Goal: Task Accomplishment & Management: Complete application form

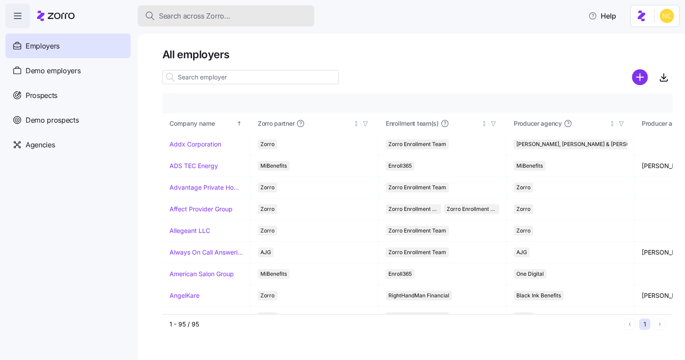
click at [265, 14] on div "Search across Zorro..." at bounding box center [226, 16] width 163 height 11
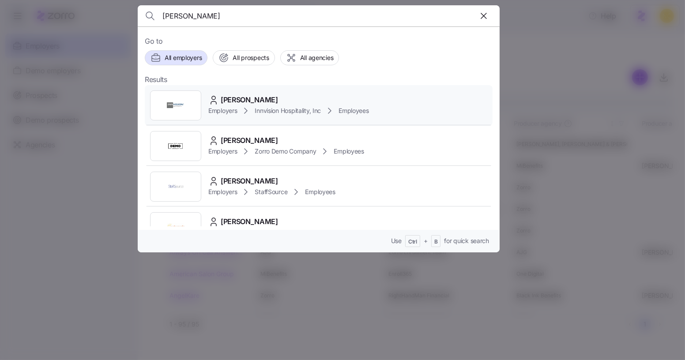
type input "[PERSON_NAME]"
click at [277, 92] on div "[PERSON_NAME] Employers Innvision Hospitality, Inc Employees" at bounding box center [319, 105] width 348 height 41
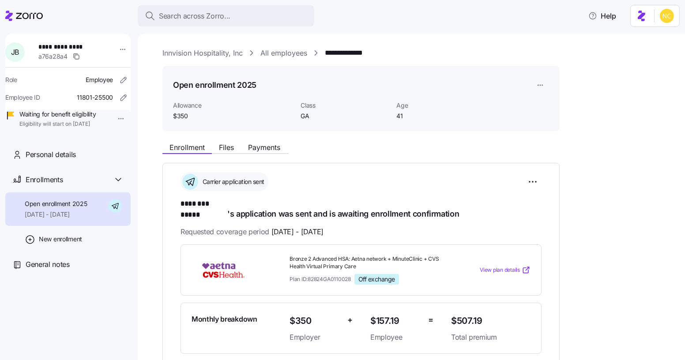
click at [265, 142] on div "Enrollment Files Payments" at bounding box center [361, 146] width 397 height 16
click at [263, 143] on button "Payments" at bounding box center [264, 147] width 46 height 11
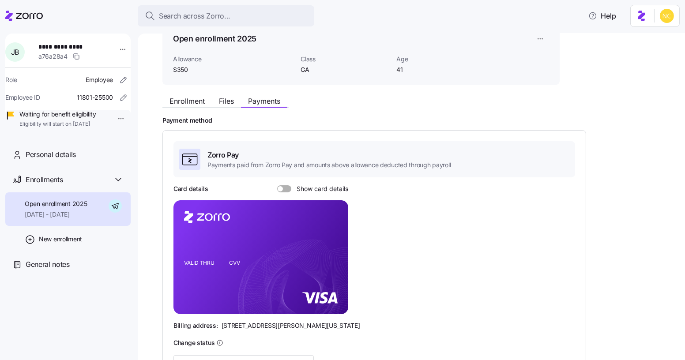
scroll to position [121, 0]
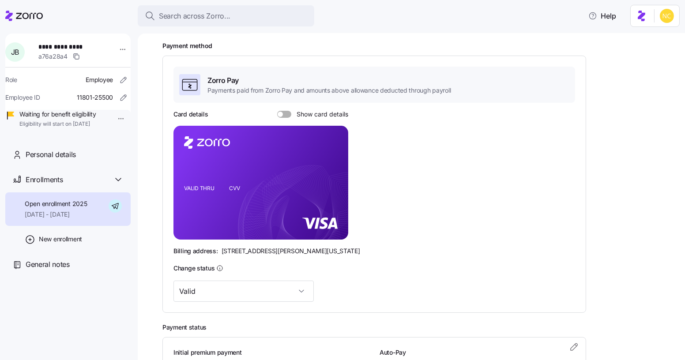
click at [283, 117] on div "Card details Show card details" at bounding box center [261, 114] width 175 height 9
click at [286, 113] on span at bounding box center [287, 114] width 9 height 7
click at [277, 111] on input "Show card details" at bounding box center [277, 111] width 0 height 0
click at [331, 169] on icon "copy-to-clipboard" at bounding box center [332, 167] width 8 height 8
click at [254, 226] on icon "VALID THRU CVV" at bounding box center [261, 183] width 175 height 114
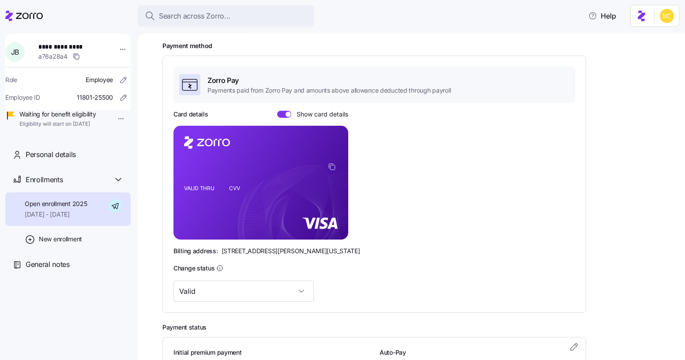
click at [242, 197] on icon "VALID THRU CVV" at bounding box center [261, 183] width 175 height 114
drag, startPoint x: 220, startPoint y: 250, endPoint x: 268, endPoint y: 250, distance: 47.7
click at [268, 250] on span "[STREET_ADDRESS][PERSON_NAME][US_STATE]" at bounding box center [291, 251] width 139 height 9
copy span "[STREET_ADDRESS][PERSON_NAME]"
drag, startPoint x: 272, startPoint y: 250, endPoint x: 296, endPoint y: 250, distance: 24.3
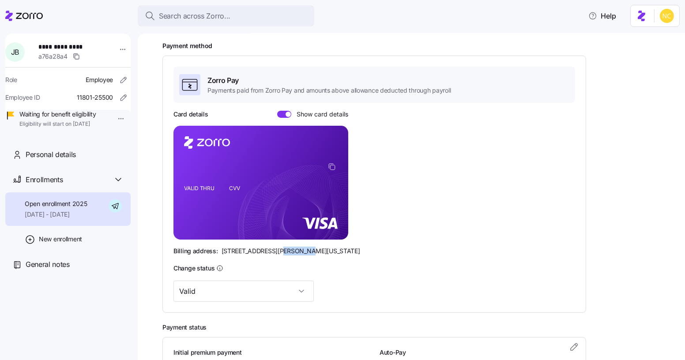
click at [296, 250] on span "[STREET_ADDRESS][PERSON_NAME][US_STATE]" at bounding box center [291, 251] width 139 height 9
copy span "Westlake"
drag, startPoint x: 316, startPoint y: 250, endPoint x: 337, endPoint y: 252, distance: 21.3
click at [337, 252] on div "Billing address: [STREET_ADDRESS][PERSON_NAME][US_STATE]" at bounding box center [375, 251] width 402 height 9
copy span "44145"
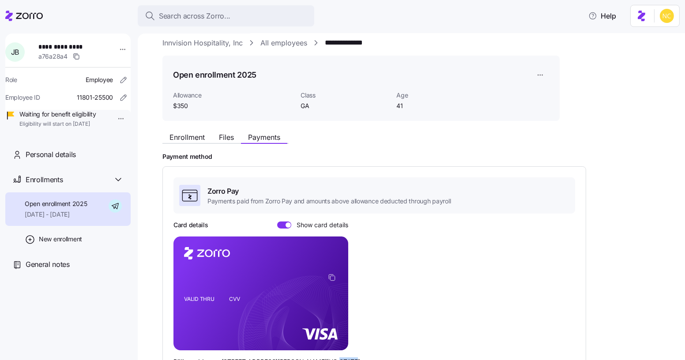
scroll to position [0, 0]
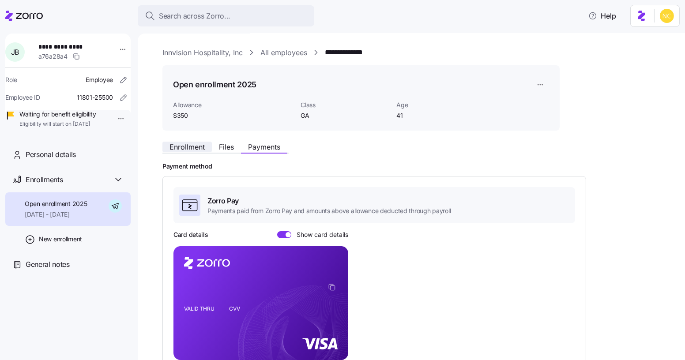
click at [191, 145] on span "Enrollment" at bounding box center [187, 147] width 35 height 7
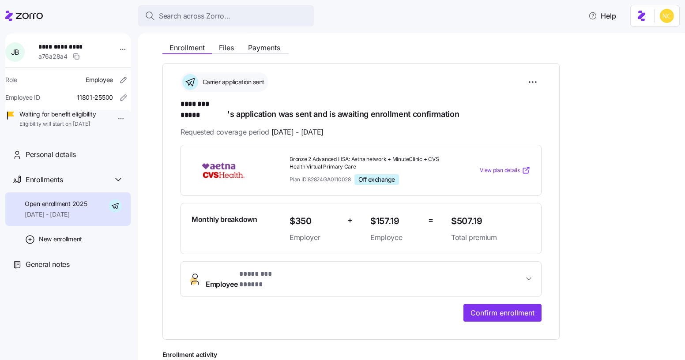
scroll to position [160, 0]
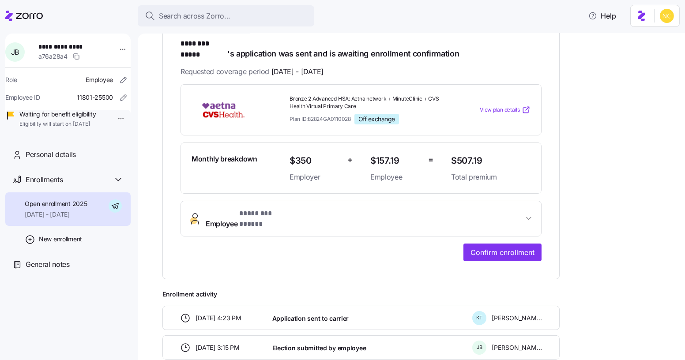
click at [291, 208] on span "Employee * ******** ***** *" at bounding box center [365, 218] width 318 height 21
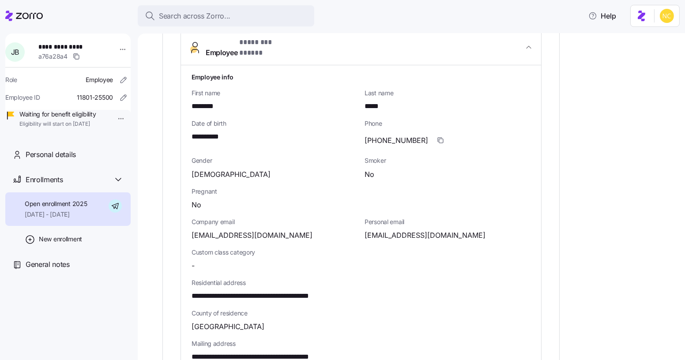
scroll to position [361, 0]
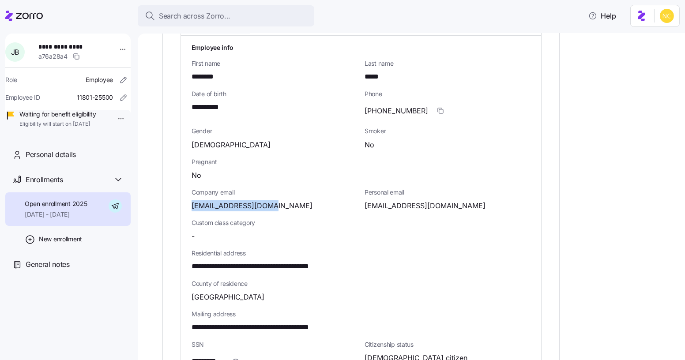
drag, startPoint x: 261, startPoint y: 186, endPoint x: 190, endPoint y: 184, distance: 71.6
click at [190, 184] on div "**********" at bounding box center [361, 261] width 360 height 450
copy span "[EMAIL_ADDRESS][DOMAIN_NAME]"
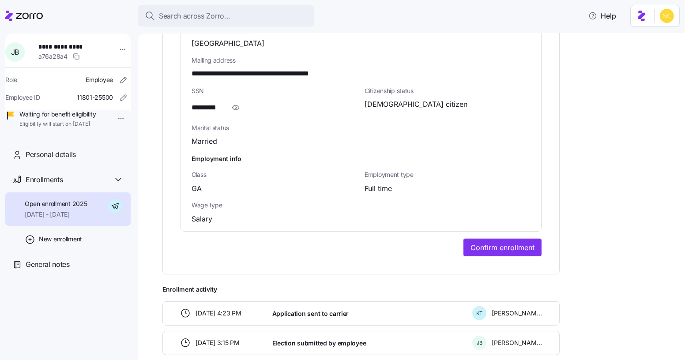
scroll to position [673, 0]
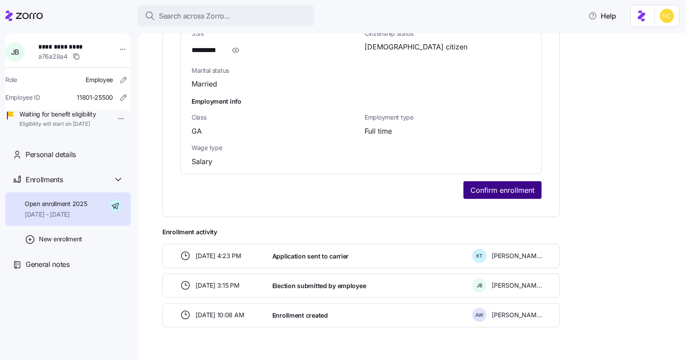
click at [508, 185] on span "Confirm enrollment" at bounding box center [503, 190] width 64 height 11
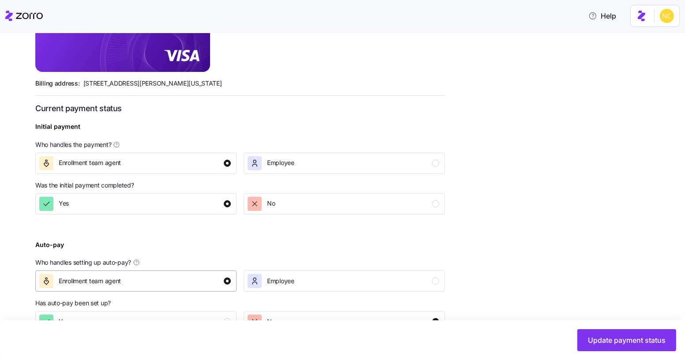
scroll to position [294, 0]
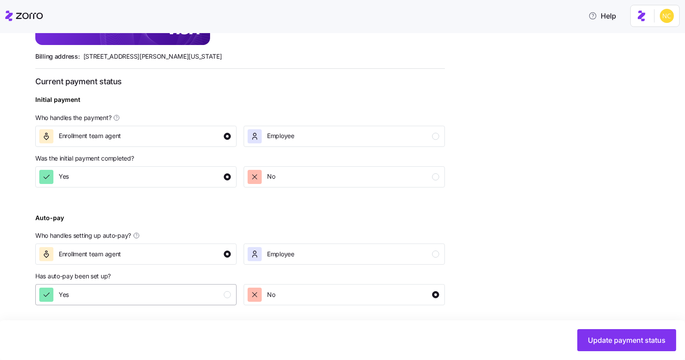
click at [206, 297] on div "Yes" at bounding box center [135, 295] width 192 height 14
click at [597, 340] on span "Update payment status" at bounding box center [627, 340] width 78 height 11
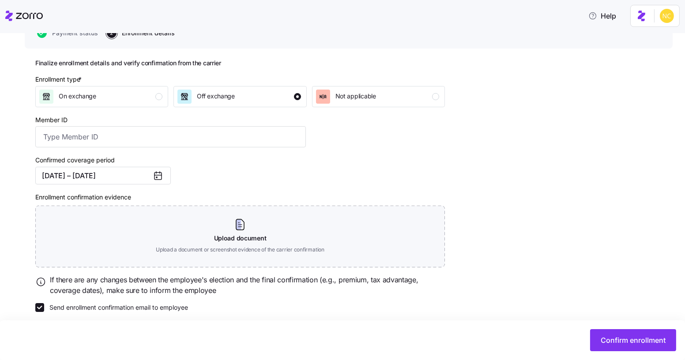
scroll to position [99, 0]
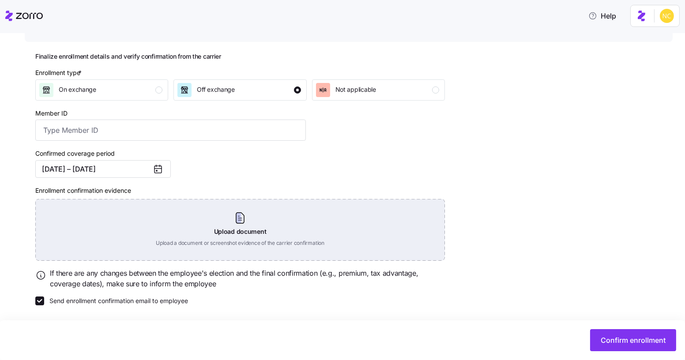
click at [265, 216] on div "Upload document Upload a document or screenshot evidence of the carrier confirm…" at bounding box center [240, 230] width 410 height 62
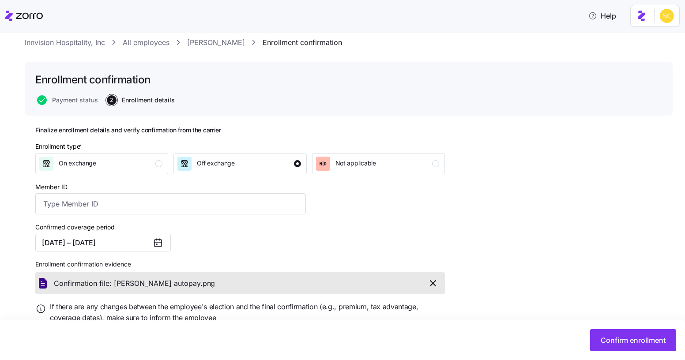
scroll to position [19, 0]
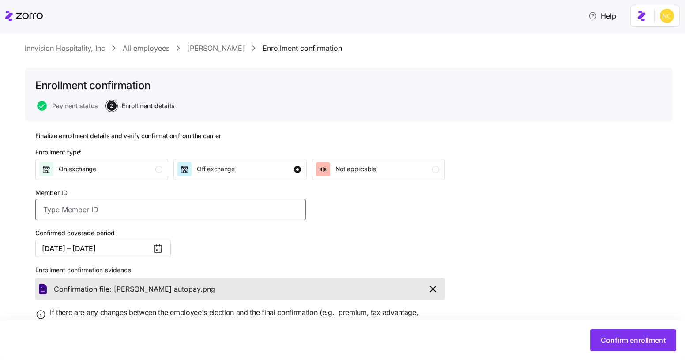
click at [191, 204] on input "Member ID" at bounding box center [170, 209] width 271 height 21
paste input "S000048723"
type input "S000048723"
click at [475, 199] on div "Finalize enrollment details and verify confirmation from the carrier Enrollment…" at bounding box center [348, 260] width 627 height 257
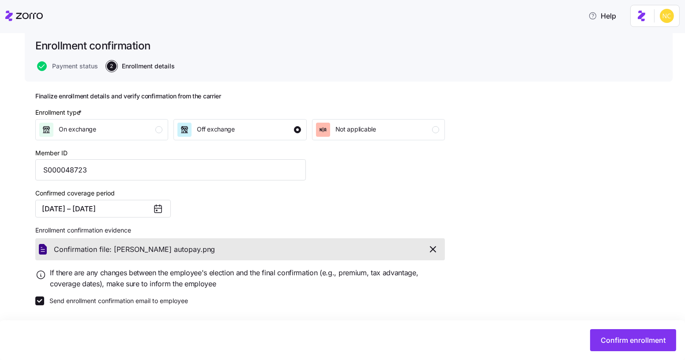
scroll to position [59, 0]
click at [616, 341] on span "Confirm enrollment" at bounding box center [633, 340] width 65 height 11
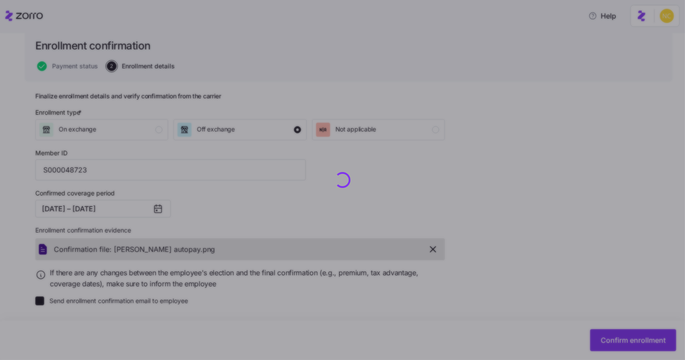
checkbox input "false"
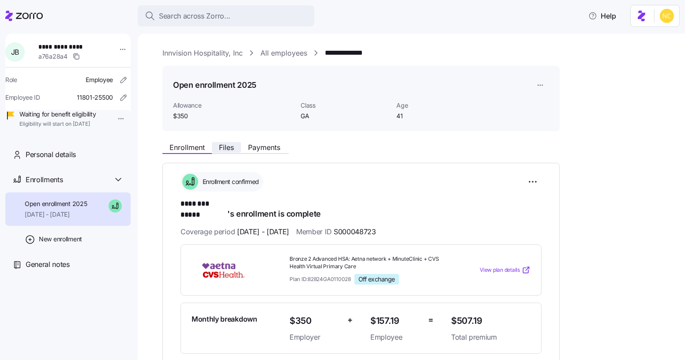
click at [223, 144] on span "Files" at bounding box center [226, 147] width 15 height 7
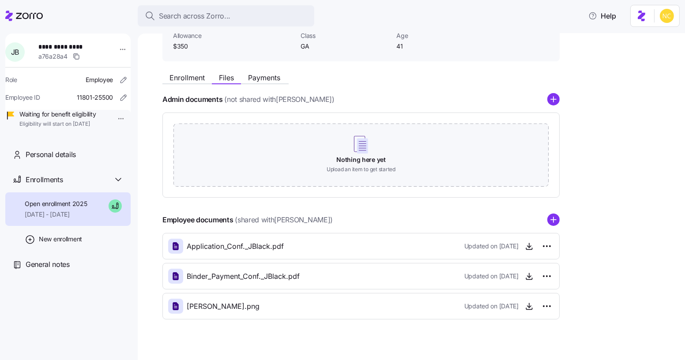
scroll to position [81, 0]
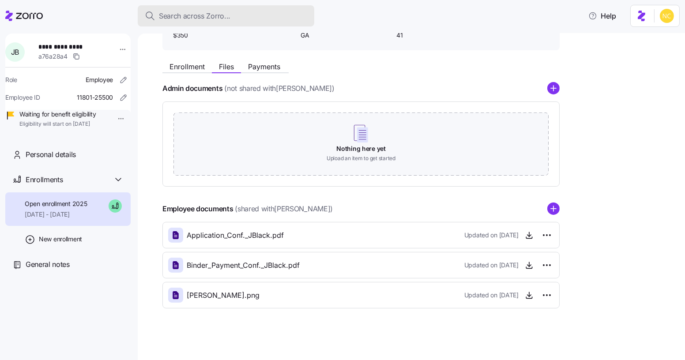
click at [245, 16] on div "Search across Zorro..." at bounding box center [226, 16] width 163 height 11
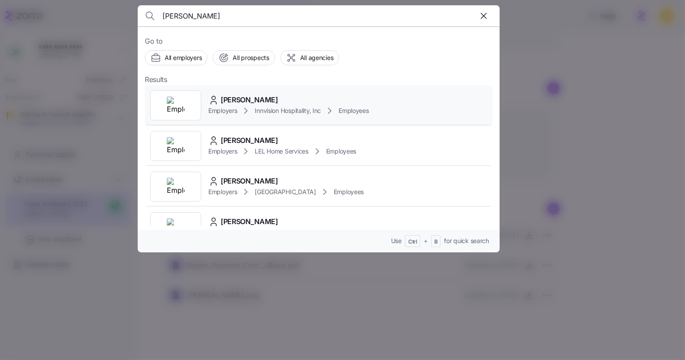
type input "[PERSON_NAME]"
click at [286, 95] on div "[PERSON_NAME]" at bounding box center [288, 100] width 161 height 11
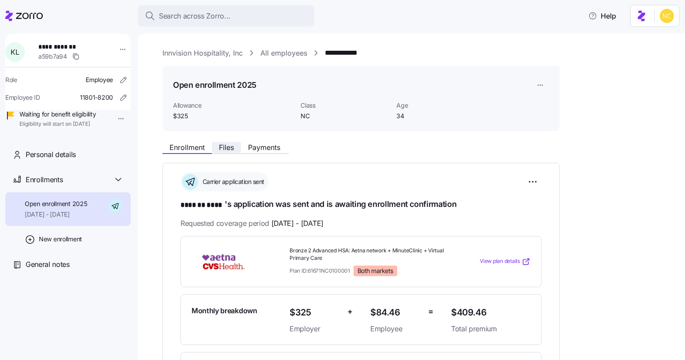
click at [241, 144] on button "Files" at bounding box center [226, 147] width 29 height 11
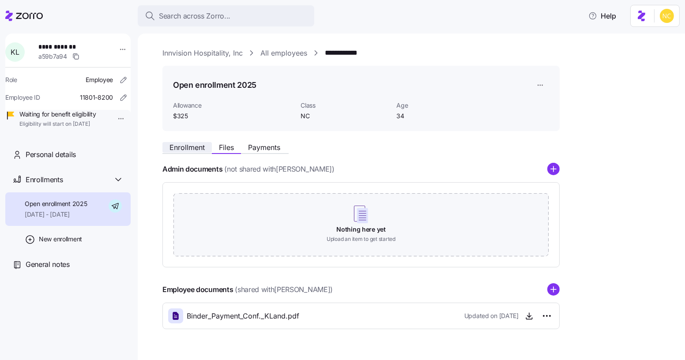
click at [199, 142] on button "Enrollment" at bounding box center [187, 147] width 49 height 11
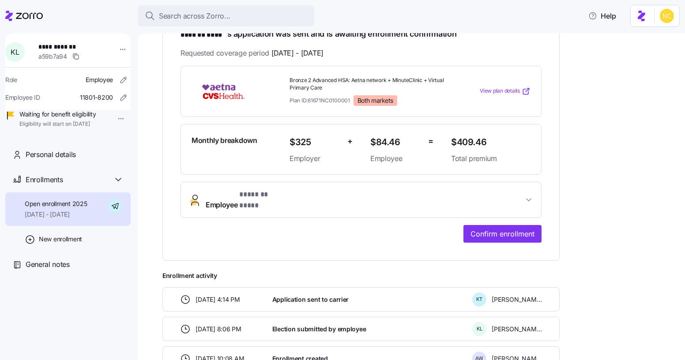
scroll to position [201, 0]
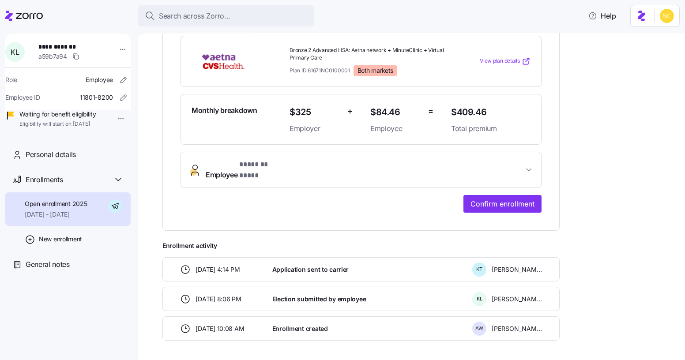
click at [334, 170] on button "Employee * ******* **** *" at bounding box center [361, 169] width 360 height 35
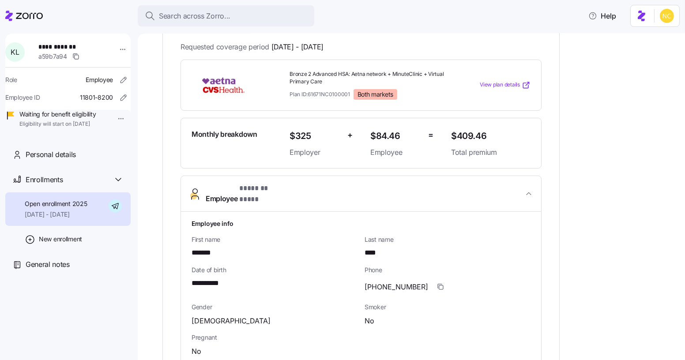
scroll to position [40, 0]
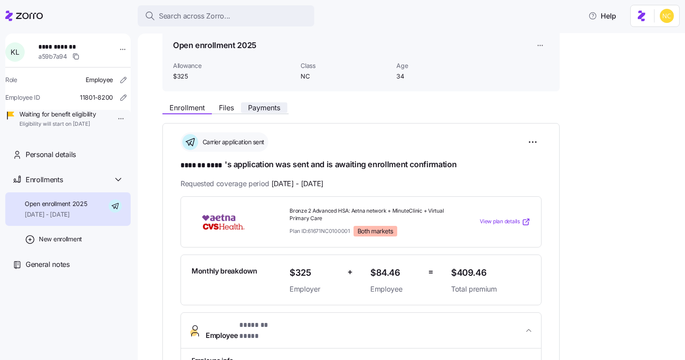
click at [286, 103] on button "Payments" at bounding box center [264, 107] width 46 height 11
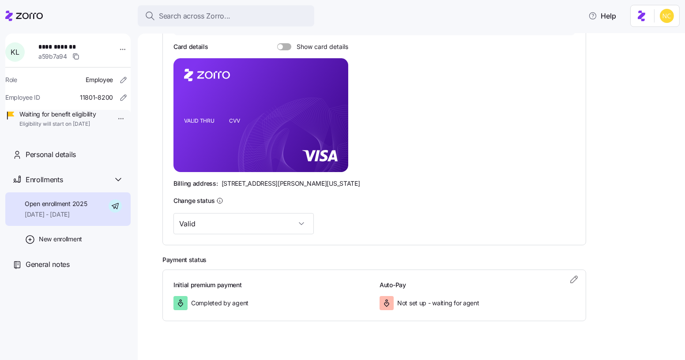
scroll to position [160, 0]
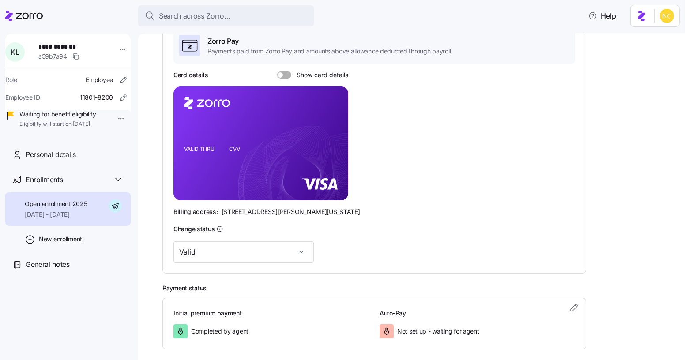
click at [280, 78] on div "Card details Show card details" at bounding box center [261, 75] width 175 height 9
click at [273, 71] on div "Card details Show card details" at bounding box center [261, 75] width 175 height 9
drag, startPoint x: 280, startPoint y: 72, endPoint x: 257, endPoint y: 102, distance: 37.5
click at [280, 72] on span at bounding box center [280, 74] width 5 height 5
click at [277, 72] on input "Show card details" at bounding box center [277, 72] width 0 height 0
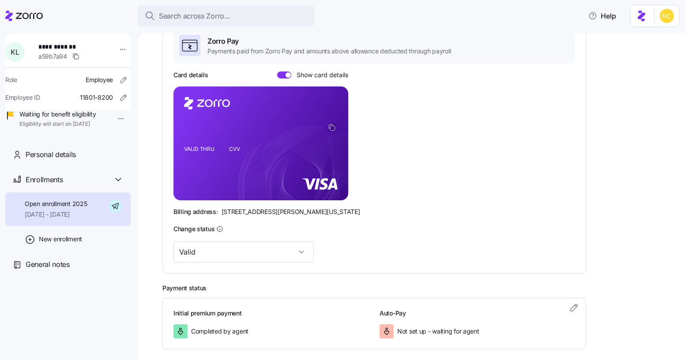
click at [331, 126] on icon "copy-to-clipboard" at bounding box center [332, 128] width 8 height 8
drag, startPoint x: 219, startPoint y: 213, endPoint x: 267, endPoint y: 212, distance: 47.7
click at [267, 212] on div "Billing address: [STREET_ADDRESS][PERSON_NAME][US_STATE]" at bounding box center [375, 212] width 402 height 9
copy span "[STREET_ADDRESS][PERSON_NAME]"
drag, startPoint x: 273, startPoint y: 211, endPoint x: 296, endPoint y: 211, distance: 23.0
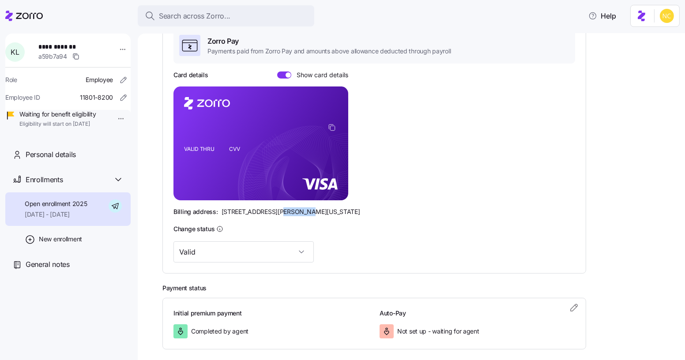
click at [296, 211] on span "[STREET_ADDRESS][PERSON_NAME][US_STATE]" at bounding box center [291, 212] width 139 height 9
copy span "Westlake"
drag, startPoint x: 316, startPoint y: 214, endPoint x: 353, endPoint y: 216, distance: 36.7
click at [353, 216] on div "Zorro Pay Payments paid from Zorro Pay and amounts above allowance deducted thr…" at bounding box center [375, 144] width 402 height 235
drag, startPoint x: 314, startPoint y: 212, endPoint x: 343, endPoint y: 212, distance: 29.1
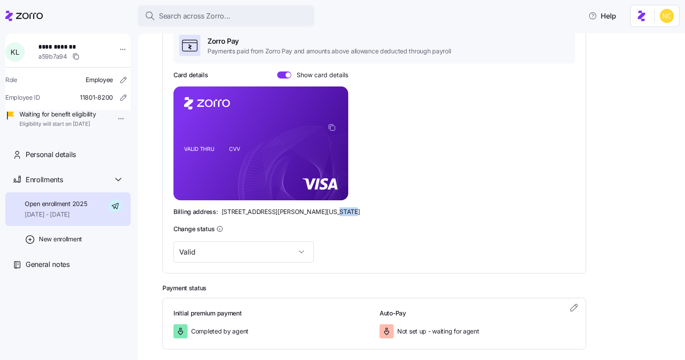
click at [343, 212] on div "Billing address: [STREET_ADDRESS][PERSON_NAME][US_STATE]" at bounding box center [375, 212] width 402 height 9
copy span "44145"
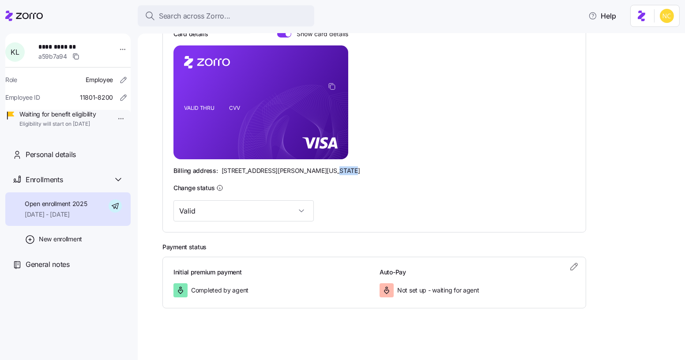
scroll to position [0, 0]
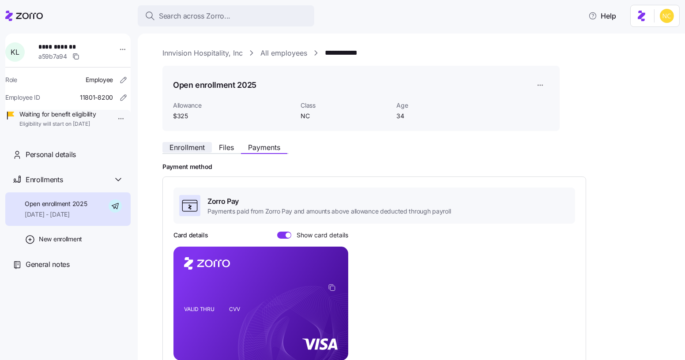
click at [191, 150] on span "Enrollment" at bounding box center [187, 147] width 35 height 7
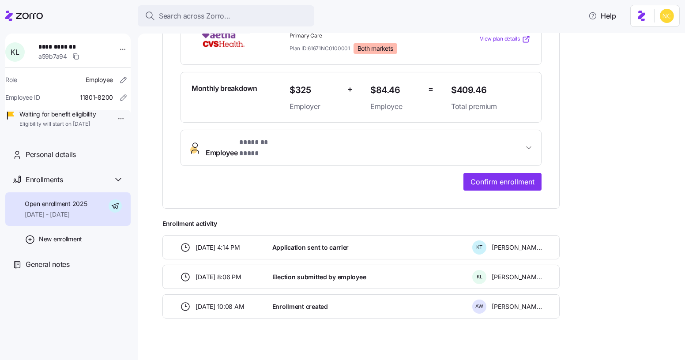
click at [295, 154] on button "Employee * ******* **** *" at bounding box center [361, 147] width 360 height 35
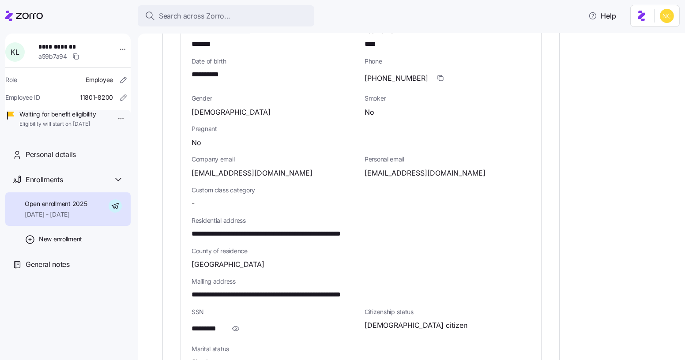
scroll to position [424, 0]
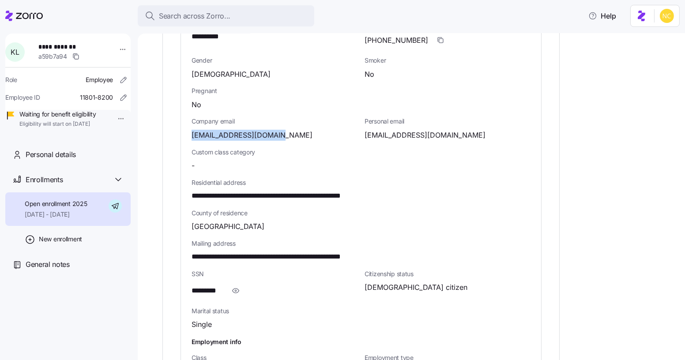
drag, startPoint x: 193, startPoint y: 124, endPoint x: 312, endPoint y: 119, distance: 118.9
click at [315, 130] on div "[EMAIL_ADDRESS][DOMAIN_NAME]" at bounding box center [275, 135] width 166 height 11
copy span "[EMAIL_ADDRESS][DOMAIN_NAME]"
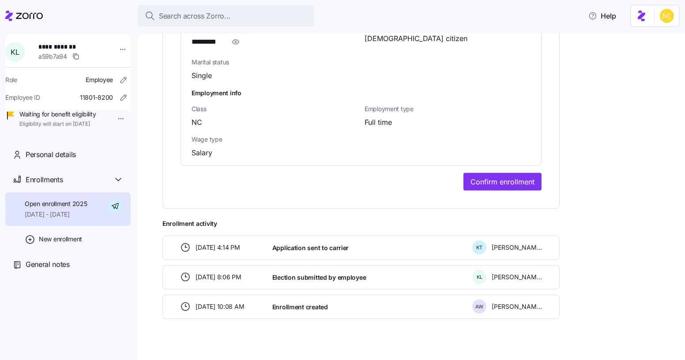
scroll to position [673, 0]
click at [481, 177] on span "Confirm enrollment" at bounding box center [503, 182] width 64 height 11
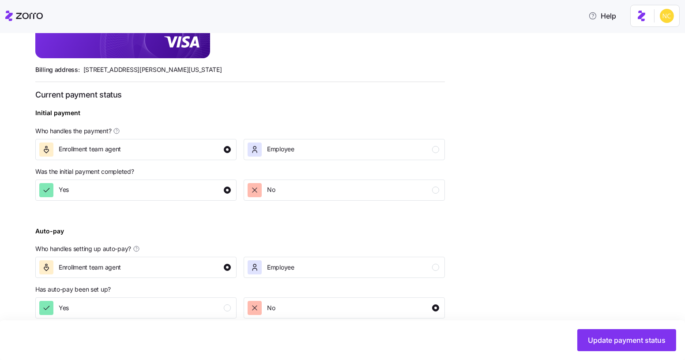
scroll to position [294, 0]
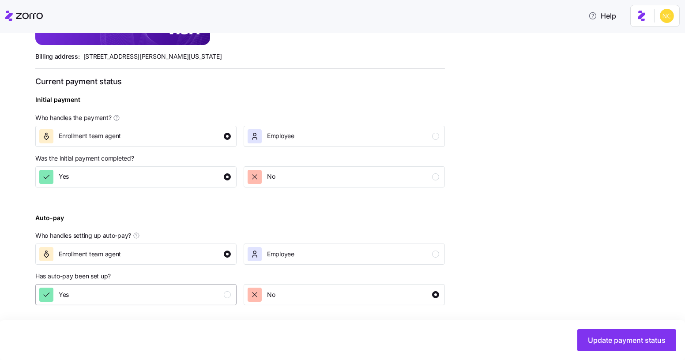
click at [176, 300] on div "Yes" at bounding box center [135, 295] width 192 height 14
click at [585, 341] on button "Update payment status" at bounding box center [627, 340] width 99 height 22
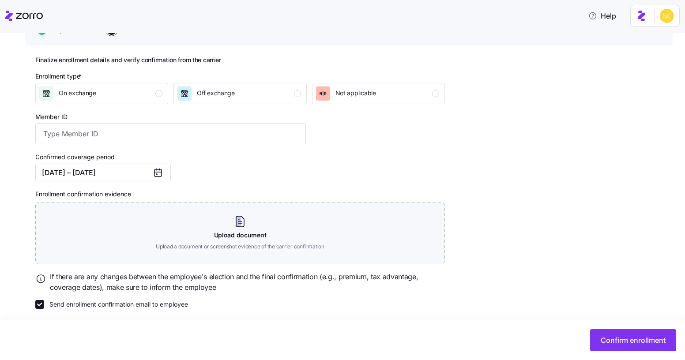
scroll to position [99, 0]
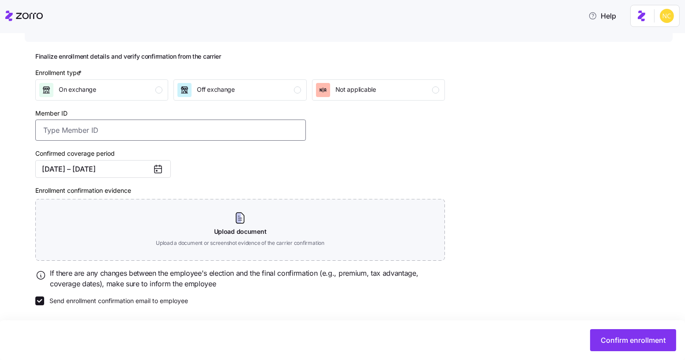
click at [146, 132] on input "Member ID" at bounding box center [170, 130] width 271 height 21
paste input "S000048722"
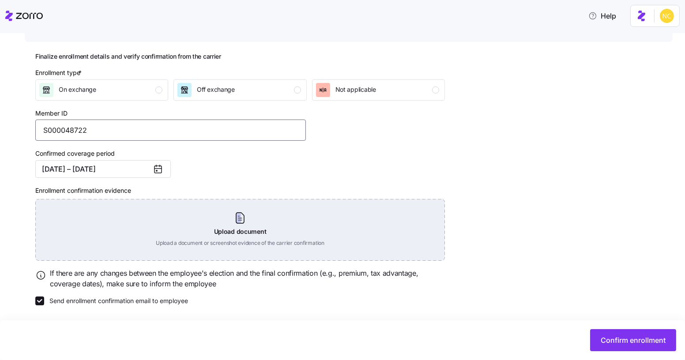
type input "S000048722"
click at [239, 211] on div "Upload document Upload a document or screenshot evidence of the carrier confirm…" at bounding box center [240, 230] width 410 height 62
click at [241, 221] on div "Upload document Upload a document or screenshot evidence of the carrier confirm…" at bounding box center [240, 230] width 410 height 62
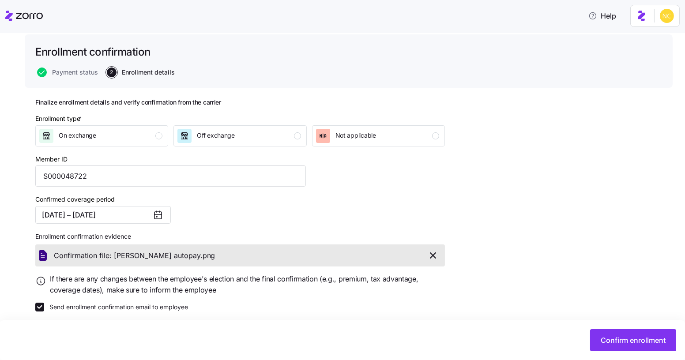
scroll to position [59, 0]
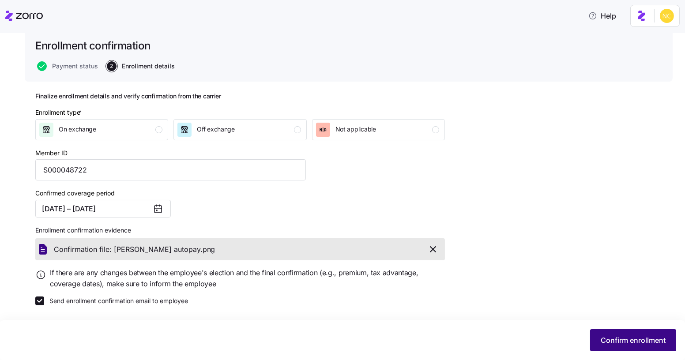
click at [617, 333] on button "Confirm enrollment" at bounding box center [633, 340] width 86 height 22
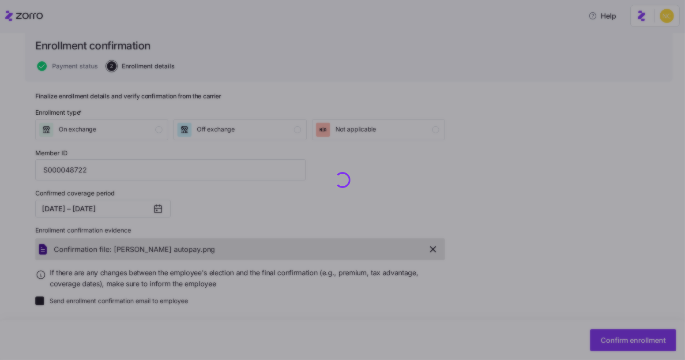
checkbox input "false"
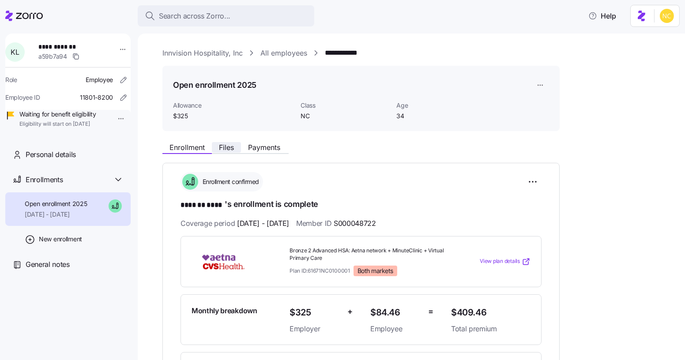
click at [231, 144] on span "Files" at bounding box center [226, 147] width 15 height 7
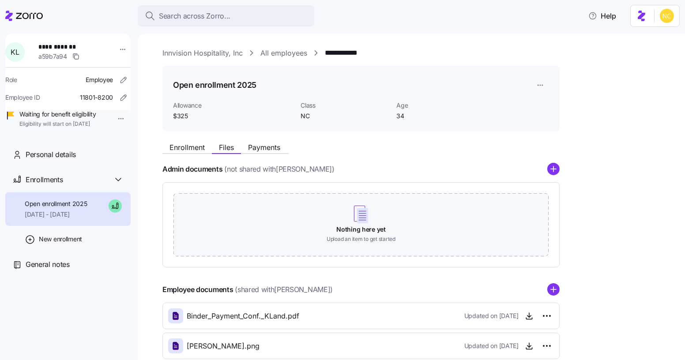
drag, startPoint x: 204, startPoint y: 138, endPoint x: 197, endPoint y: 137, distance: 6.2
click at [199, 137] on div "**********" at bounding box center [418, 225] width 511 height 354
click at [197, 137] on div "**********" at bounding box center [418, 225] width 511 height 354
click at [203, 148] on span "Enrollment" at bounding box center [187, 147] width 35 height 7
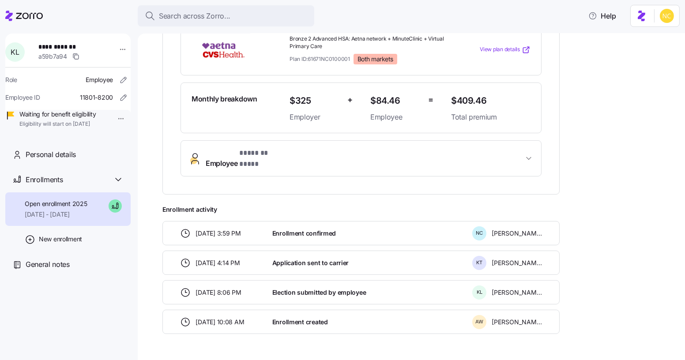
scroll to position [227, 0]
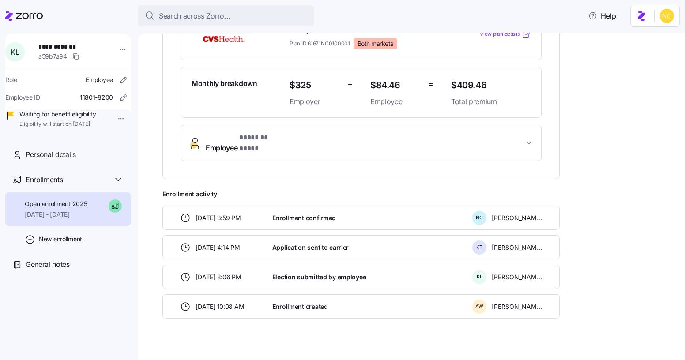
click at [228, 145] on div "**********" at bounding box center [361, 58] width 397 height 244
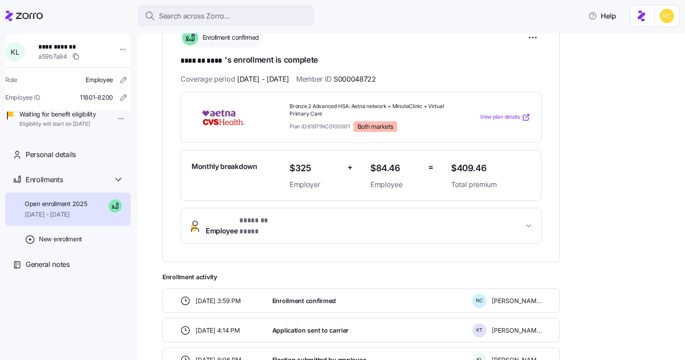
scroll to position [0, 0]
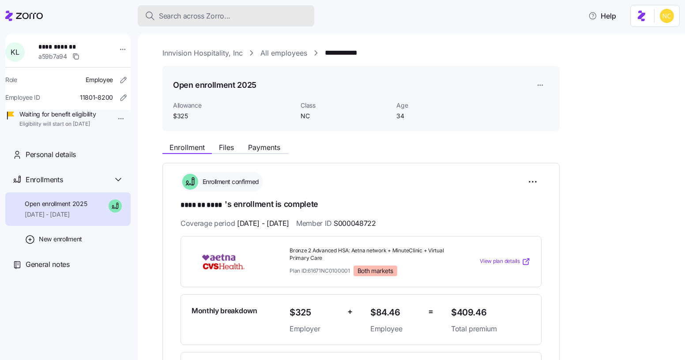
click at [229, 13] on span "Search across Zorro..." at bounding box center [195, 16] width 72 height 11
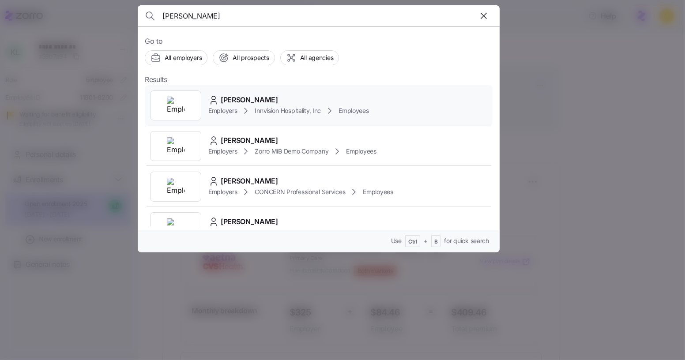
type input "[PERSON_NAME]"
click at [247, 99] on span "[PERSON_NAME]" at bounding box center [249, 100] width 57 height 11
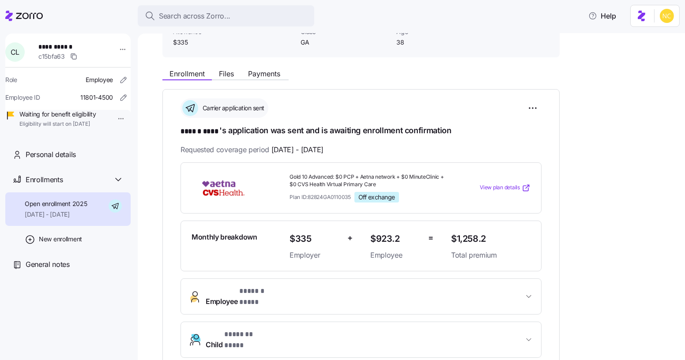
scroll to position [80, 0]
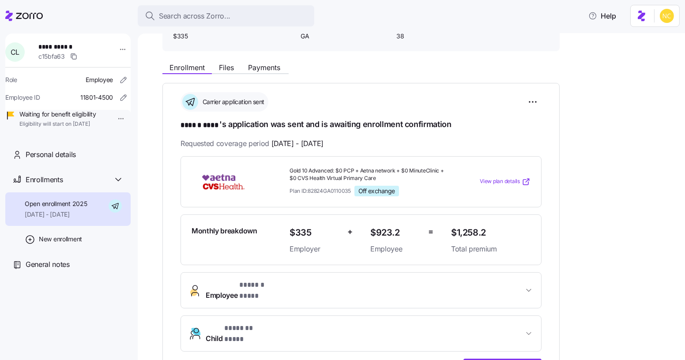
click at [253, 61] on div "Enrollment Files Payments" at bounding box center [361, 66] width 397 height 16
click at [263, 65] on span "Payments" at bounding box center [264, 67] width 32 height 7
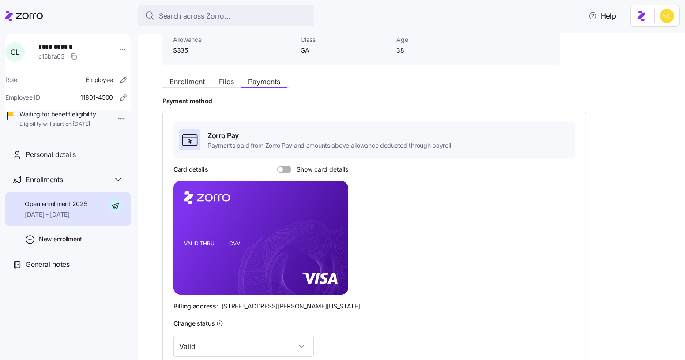
scroll to position [80, 0]
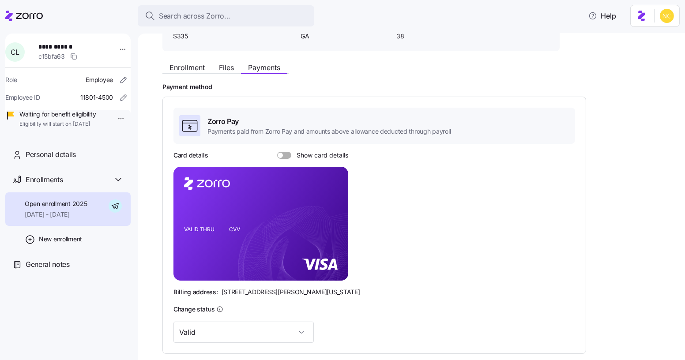
click at [283, 154] on span at bounding box center [287, 155] width 9 height 7
click at [277, 152] on input "Show card details" at bounding box center [277, 152] width 0 height 0
click at [331, 204] on icon "copy-to-clipboard" at bounding box center [332, 208] width 8 height 8
click at [244, 239] on icon "VALID THRU CVV" at bounding box center [261, 224] width 175 height 114
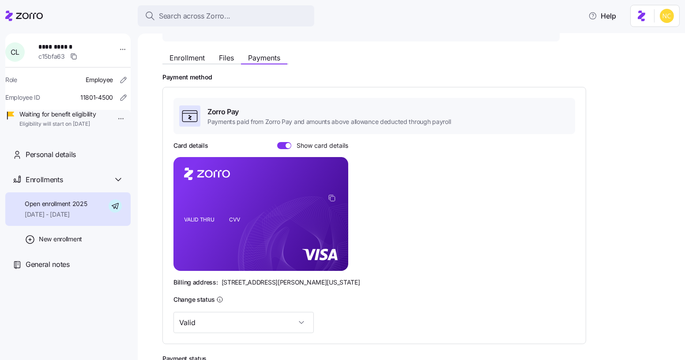
scroll to position [160, 0]
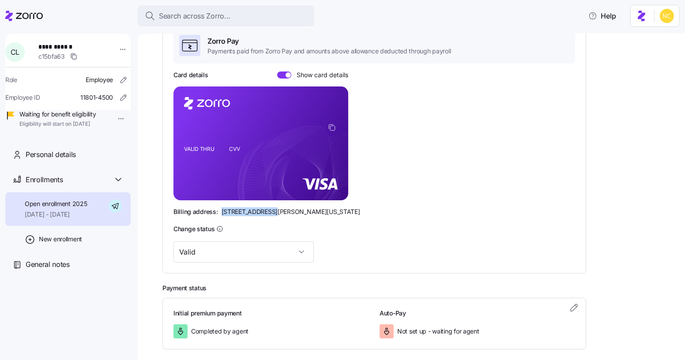
drag, startPoint x: 219, startPoint y: 213, endPoint x: 268, endPoint y: 210, distance: 48.7
click at [268, 210] on div "Billing address: [STREET_ADDRESS][PERSON_NAME][US_STATE]" at bounding box center [375, 212] width 402 height 9
copy span "[STREET_ADDRESS][PERSON_NAME]"
drag, startPoint x: 273, startPoint y: 209, endPoint x: 295, endPoint y: 207, distance: 22.2
click at [295, 208] on span "[STREET_ADDRESS][PERSON_NAME][US_STATE]" at bounding box center [291, 212] width 139 height 9
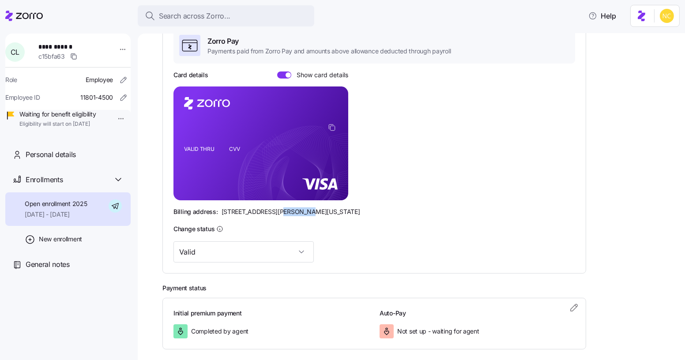
copy span "Westlake"
drag, startPoint x: 315, startPoint y: 214, endPoint x: 337, endPoint y: 212, distance: 22.2
click at [337, 215] on div "Billing address: [STREET_ADDRESS][PERSON_NAME][US_STATE]" at bounding box center [375, 212] width 402 height 9
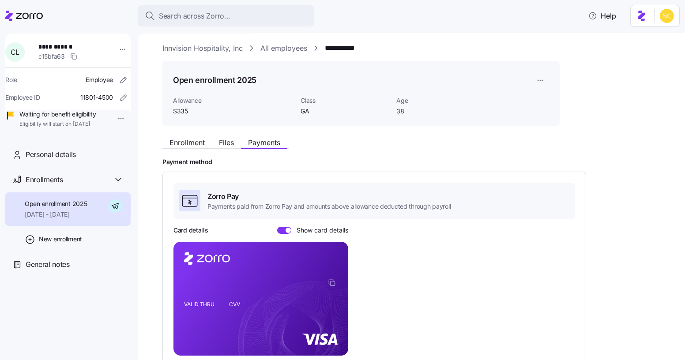
scroll to position [0, 0]
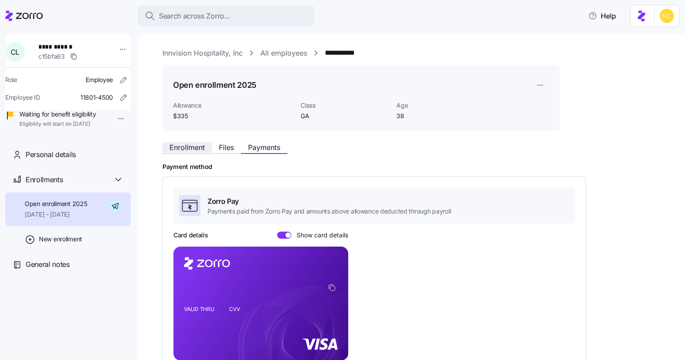
click at [200, 147] on span "Enrollment" at bounding box center [187, 147] width 35 height 7
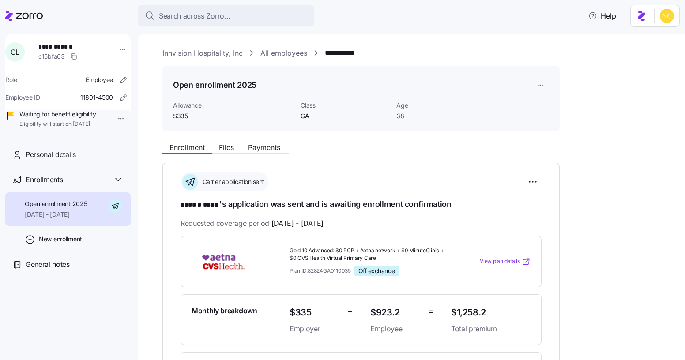
scroll to position [120, 0]
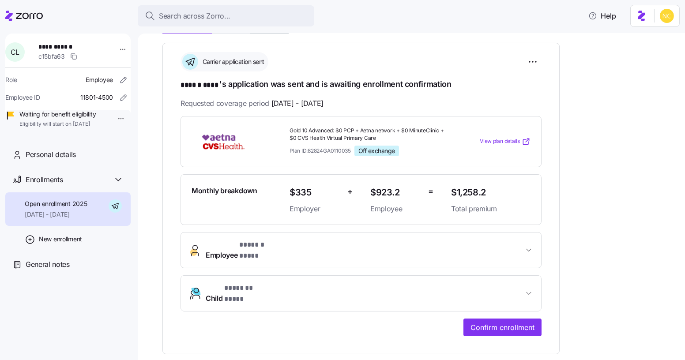
click at [366, 233] on button "Employee * ****** **** *" at bounding box center [361, 250] width 360 height 35
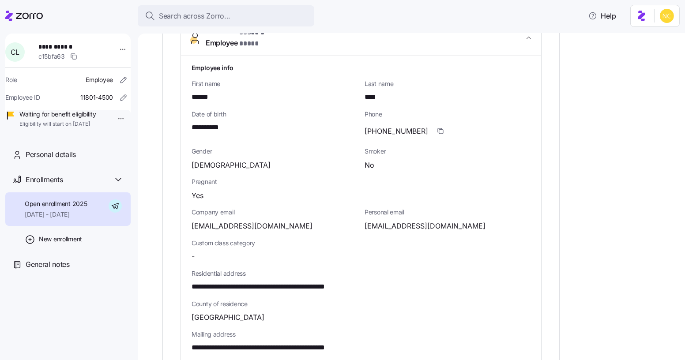
scroll to position [361, 0]
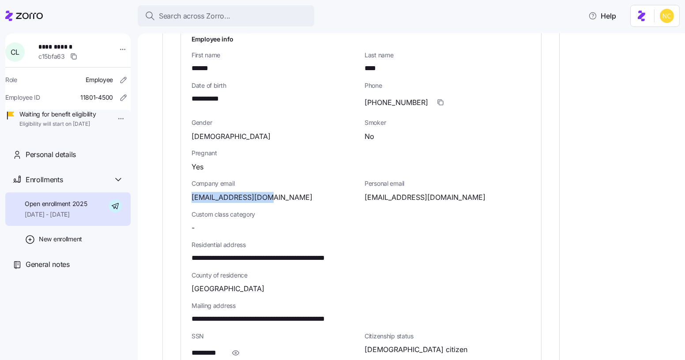
drag, startPoint x: 191, startPoint y: 191, endPoint x: 289, endPoint y: 186, distance: 98.2
click at [289, 186] on div "**********" at bounding box center [361, 252] width 360 height 450
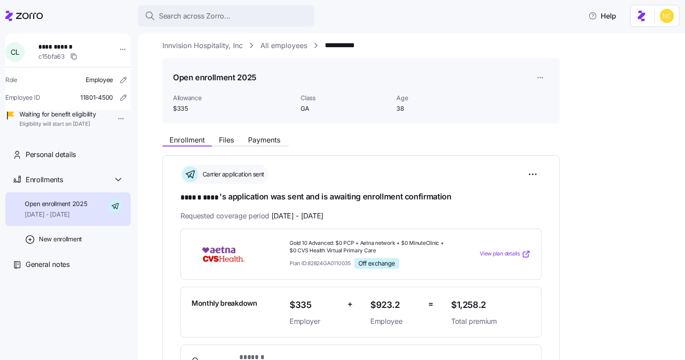
scroll to position [0, 0]
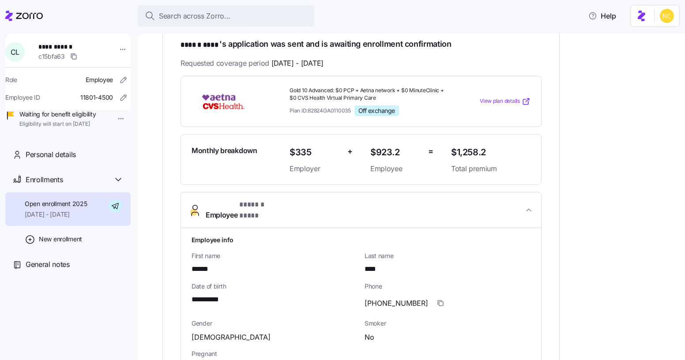
click at [246, 207] on span "* ****** **** *" at bounding box center [260, 205] width 43 height 11
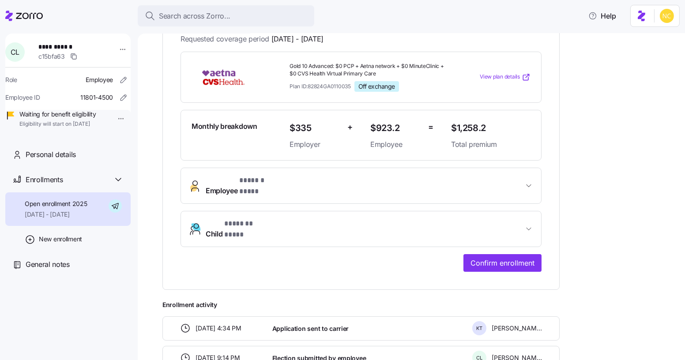
scroll to position [167, 0]
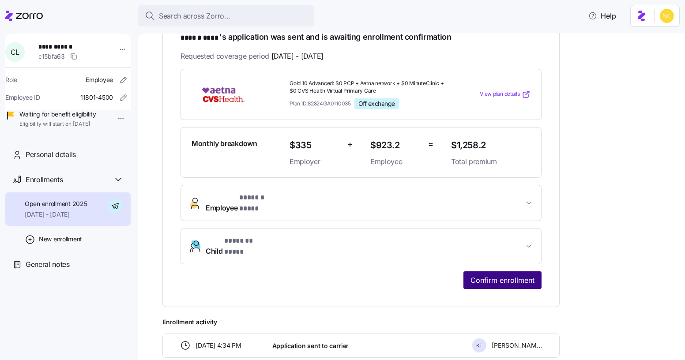
click at [476, 275] on span "Confirm enrollment" at bounding box center [503, 280] width 64 height 11
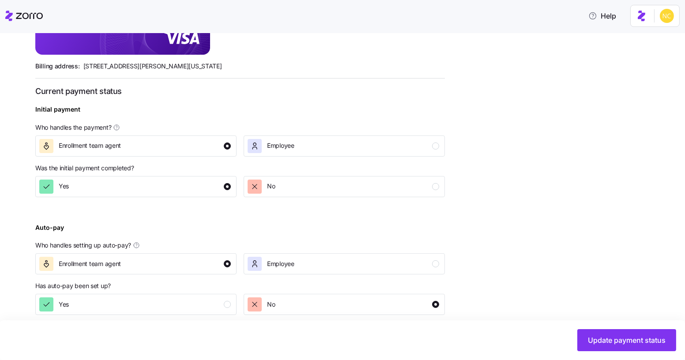
scroll to position [294, 0]
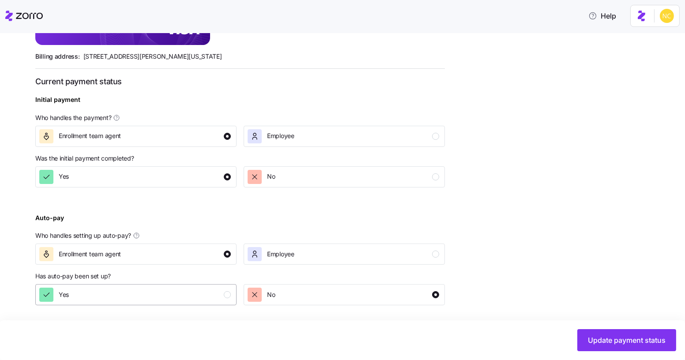
click at [229, 292] on div "button" at bounding box center [227, 294] width 7 height 7
click at [657, 337] on span "Update payment status" at bounding box center [627, 340] width 78 height 11
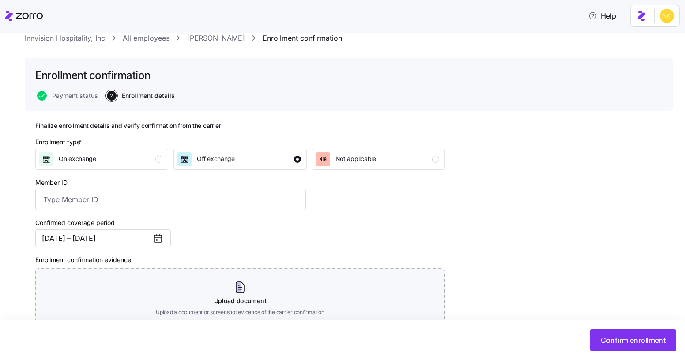
scroll to position [99, 0]
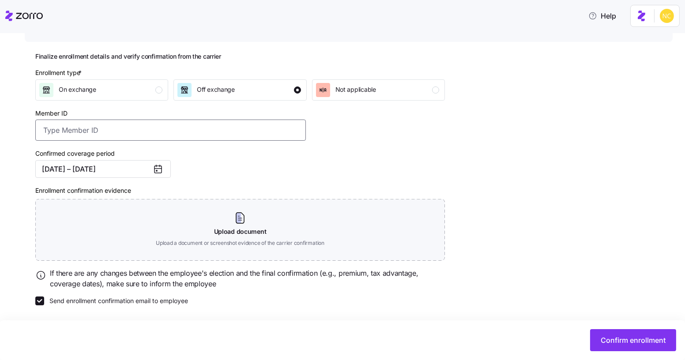
click at [110, 133] on input "Member ID" at bounding box center [170, 130] width 271 height 21
paste input "S000048724"
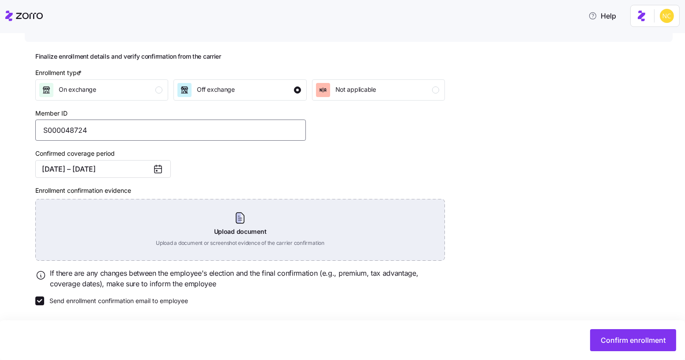
type input "S000048724"
click at [257, 225] on div "Upload document Upload a document or screenshot evidence of the carrier confirm…" at bounding box center [240, 230] width 410 height 62
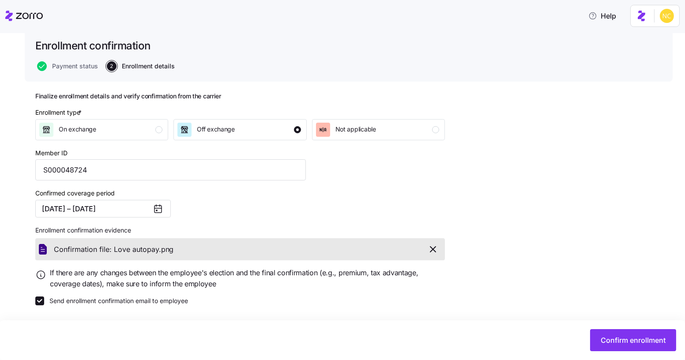
scroll to position [59, 0]
click at [616, 337] on span "Confirm enrollment" at bounding box center [633, 340] width 65 height 11
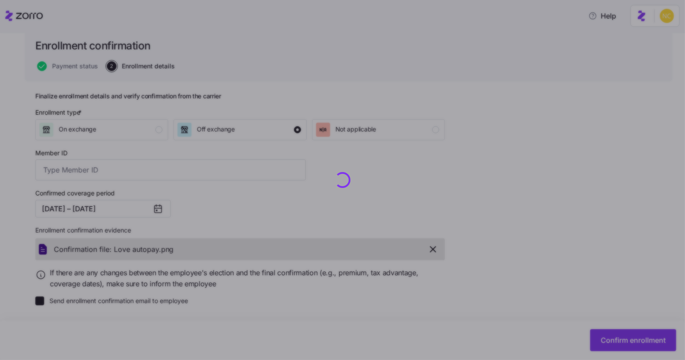
type input "S000048724"
checkbox input "false"
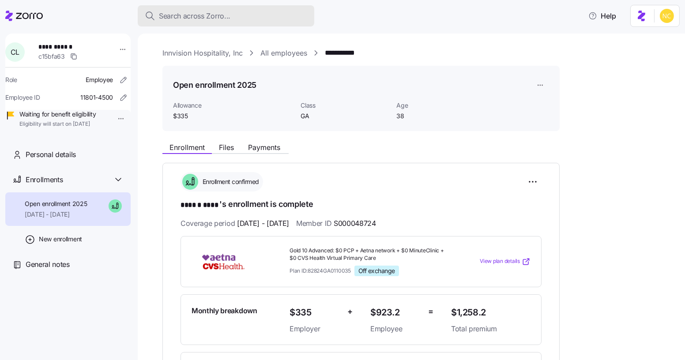
click at [228, 14] on span "Search across Zorro..." at bounding box center [195, 16] width 72 height 11
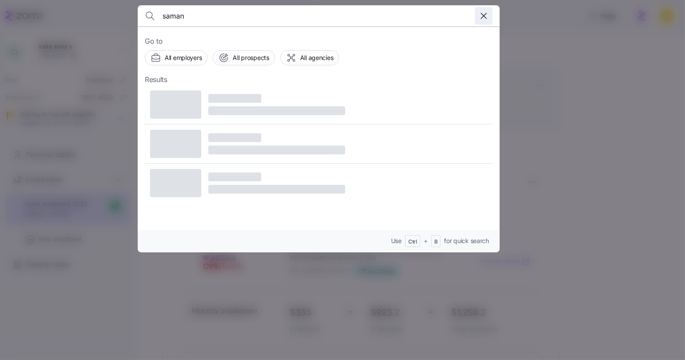
type input "saman"
click at [488, 18] on icon "button" at bounding box center [484, 16] width 11 height 11
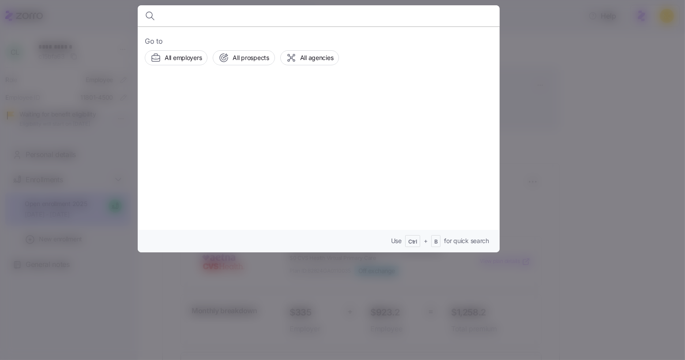
drag, startPoint x: 601, startPoint y: 106, endPoint x: 595, endPoint y: 103, distance: 6.6
click at [599, 103] on div at bounding box center [342, 180] width 685 height 360
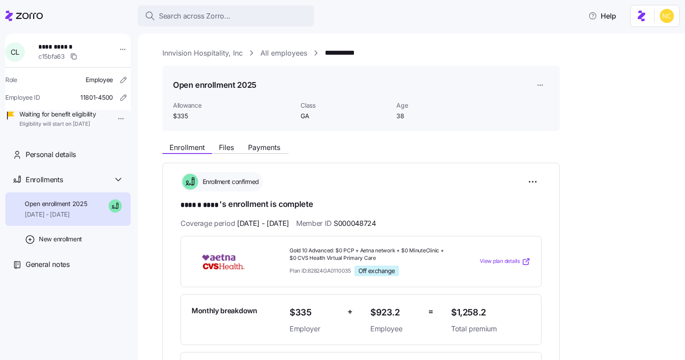
click at [261, 141] on div "Enrollment Files Payments" at bounding box center [361, 146] width 397 height 16
click at [265, 146] on span "Payments" at bounding box center [264, 147] width 32 height 7
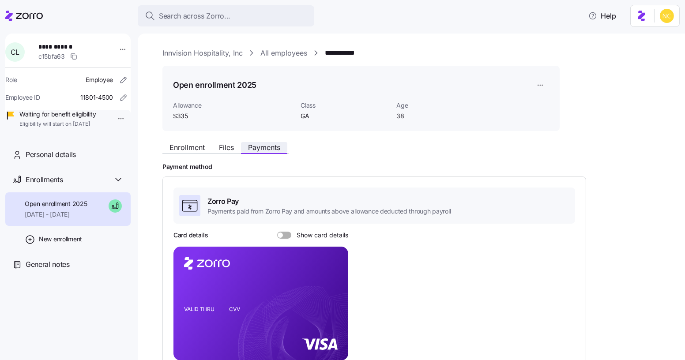
drag, startPoint x: 225, startPoint y: 152, endPoint x: 252, endPoint y: 145, distance: 27.7
click at [225, 151] on button "Files" at bounding box center [226, 147] width 29 height 11
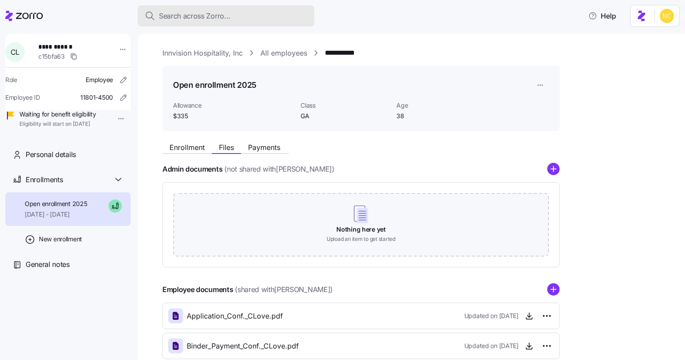
click at [201, 15] on span "Search across Zorro..." at bounding box center [195, 16] width 72 height 11
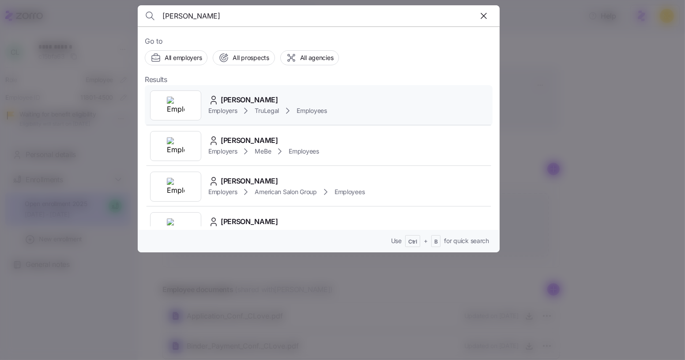
type input "[PERSON_NAME]"
click at [374, 97] on div "[PERSON_NAME] Employers TruLegal Employees" at bounding box center [319, 105] width 348 height 41
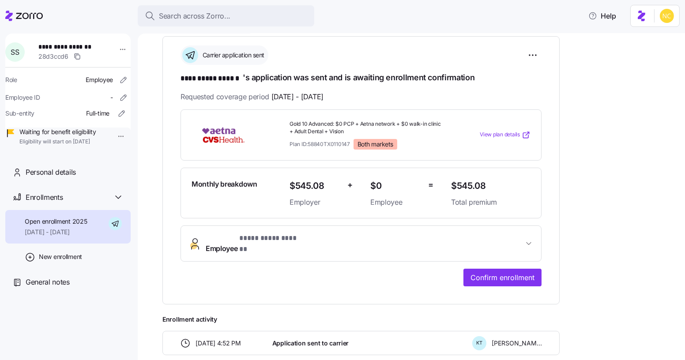
scroll to position [62, 0]
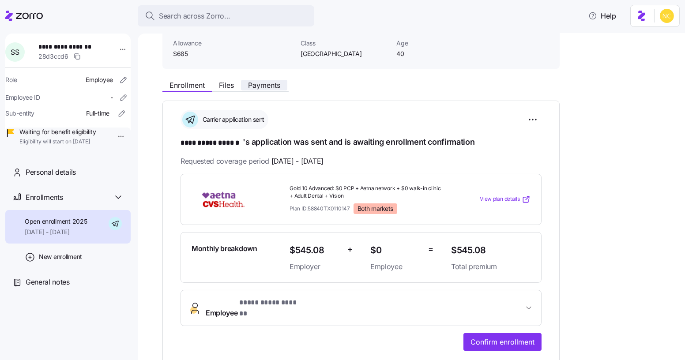
click at [257, 82] on span "Payments" at bounding box center [264, 85] width 32 height 7
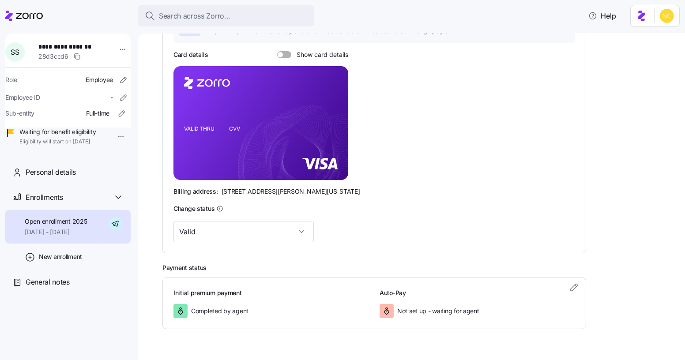
scroll to position [121, 0]
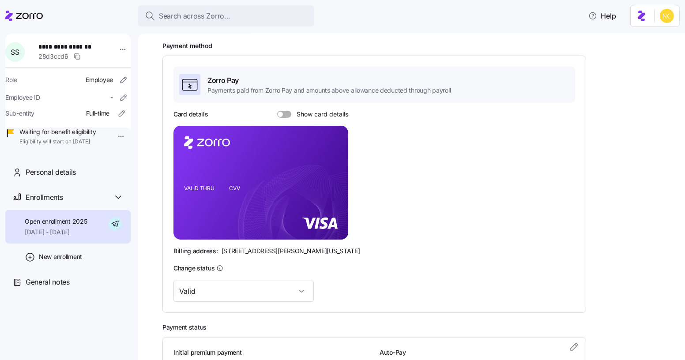
drag, startPoint x: 280, startPoint y: 114, endPoint x: 284, endPoint y: 109, distance: 6.0
click at [280, 114] on span at bounding box center [280, 114] width 5 height 5
click at [277, 111] on input "Show card details" at bounding box center [277, 111] width 0 height 0
drag, startPoint x: 330, startPoint y: 166, endPoint x: 372, endPoint y: 0, distance: 171.4
click at [330, 166] on icon "copy-to-clipboard" at bounding box center [332, 167] width 8 height 8
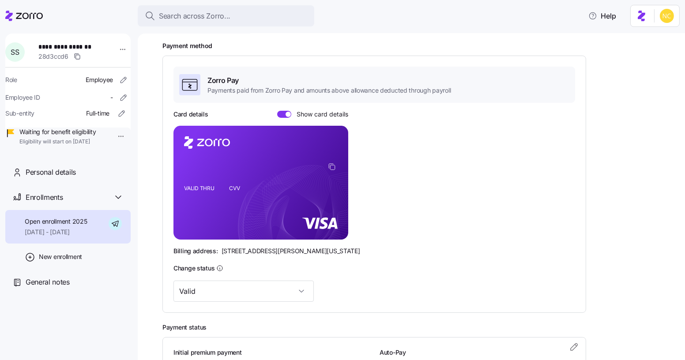
click at [253, 197] on icon "VALID THRU CVV" at bounding box center [261, 183] width 175 height 114
drag, startPoint x: 220, startPoint y: 251, endPoint x: 267, endPoint y: 247, distance: 47.4
click at [267, 247] on span "[STREET_ADDRESS][PERSON_NAME][US_STATE]" at bounding box center [291, 251] width 139 height 9
drag, startPoint x: 273, startPoint y: 250, endPoint x: 296, endPoint y: 254, distance: 23.2
click at [296, 254] on span "[STREET_ADDRESS][PERSON_NAME][US_STATE]" at bounding box center [291, 251] width 139 height 9
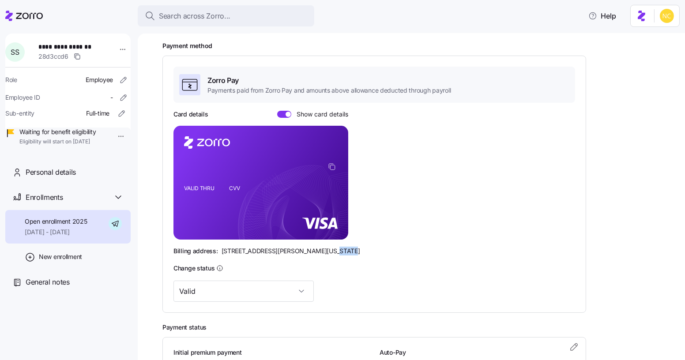
drag, startPoint x: 316, startPoint y: 252, endPoint x: 335, endPoint y: 253, distance: 19.0
click at [335, 253] on div "Billing address: [STREET_ADDRESS][PERSON_NAME][US_STATE]" at bounding box center [375, 251] width 402 height 9
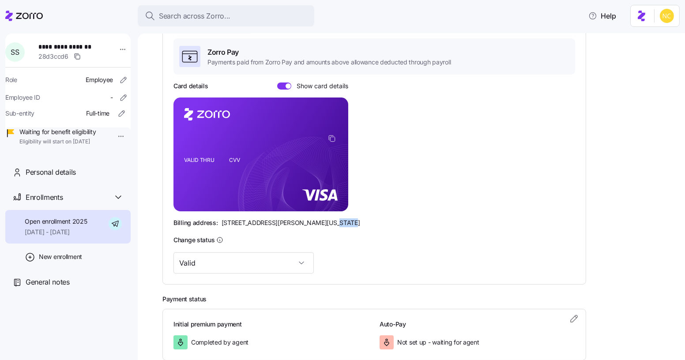
scroll to position [81, 0]
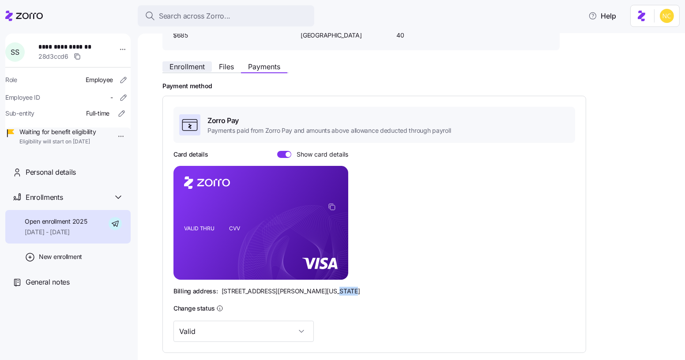
click at [187, 68] on span "Enrollment" at bounding box center [187, 66] width 35 height 7
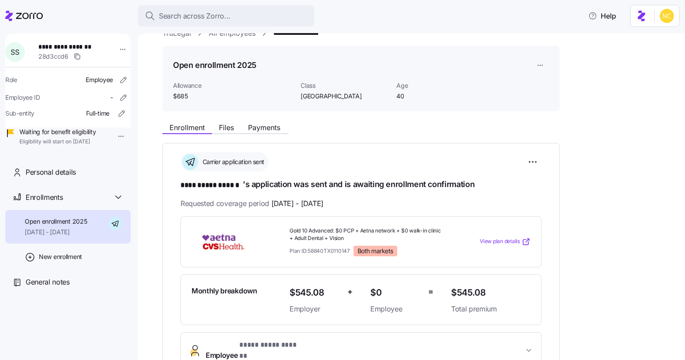
scroll to position [160, 0]
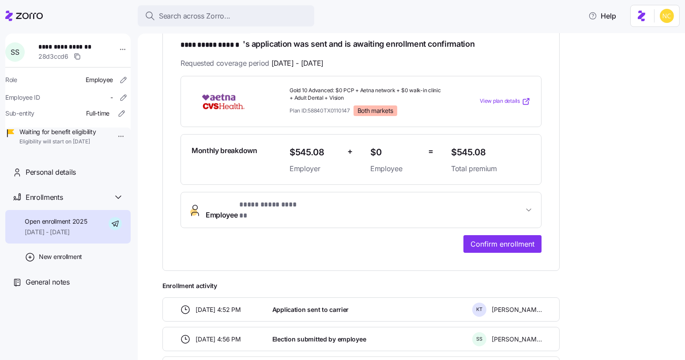
click at [351, 189] on div "**********" at bounding box center [361, 164] width 361 height 177
click at [348, 204] on span "**********" at bounding box center [365, 210] width 318 height 21
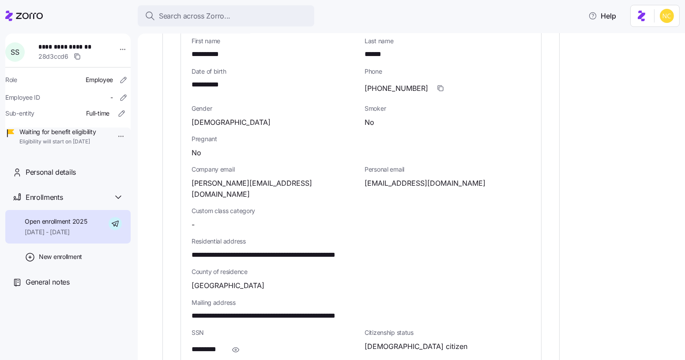
scroll to position [441, 0]
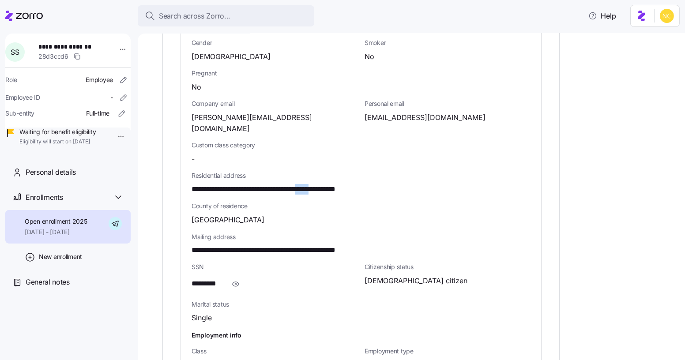
drag, startPoint x: 331, startPoint y: 171, endPoint x: 341, endPoint y: 174, distance: 10.4
click at [341, 184] on span "**********" at bounding box center [286, 189] width 189 height 11
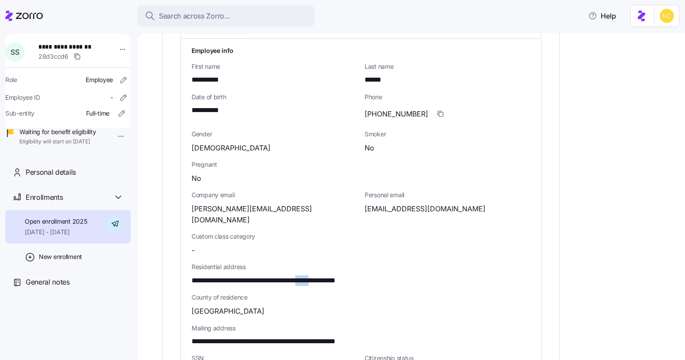
scroll to position [321, 0]
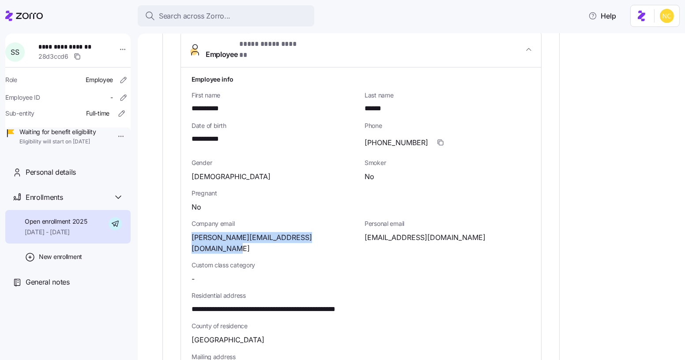
drag, startPoint x: 189, startPoint y: 226, endPoint x: 351, endPoint y: 225, distance: 161.2
click at [351, 225] on div "**********" at bounding box center [361, 298] width 360 height 461
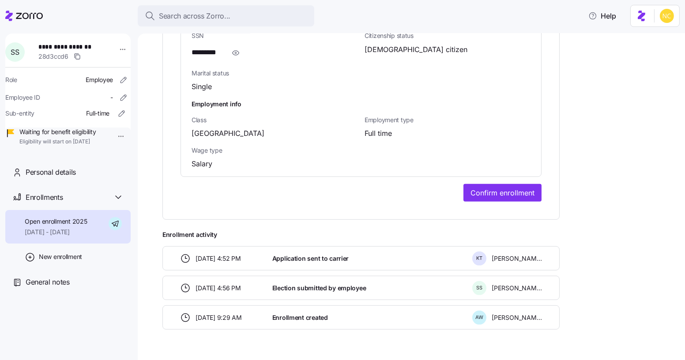
scroll to position [673, 0]
click at [519, 188] on span "Confirm enrollment" at bounding box center [503, 193] width 64 height 11
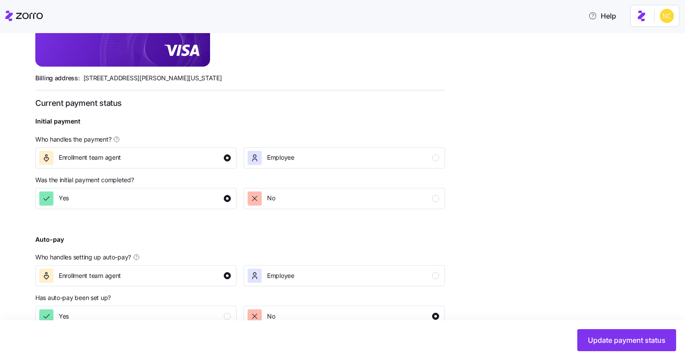
scroll to position [294, 0]
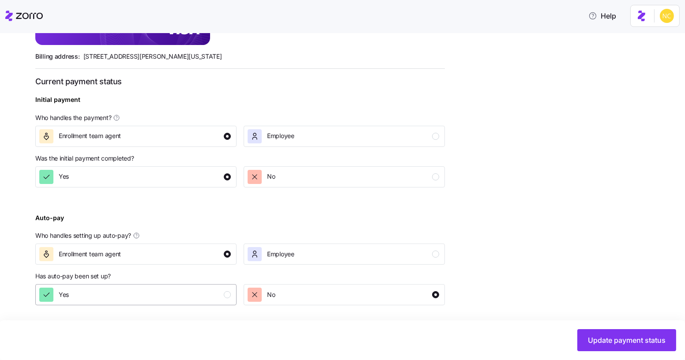
click at [182, 295] on div "Yes" at bounding box center [135, 295] width 192 height 14
click at [638, 333] on button "Update payment status" at bounding box center [627, 340] width 99 height 22
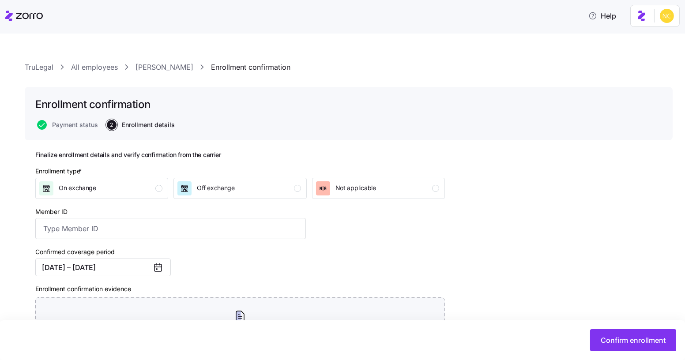
scroll to position [99, 0]
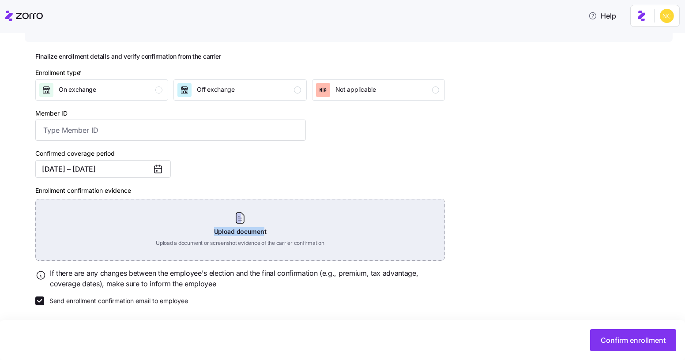
click at [263, 208] on div "Upload document Upload a document or screenshot evidence of the carrier confirm…" at bounding box center [240, 230] width 410 height 62
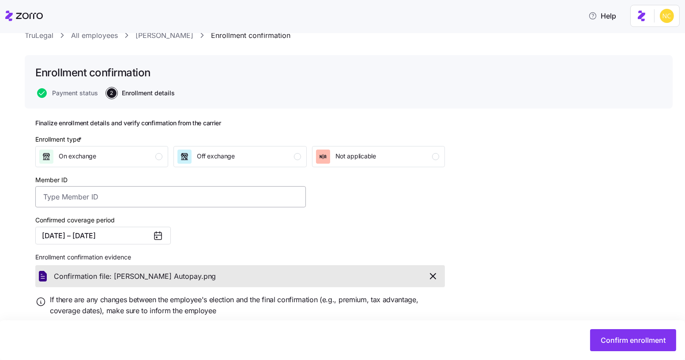
scroll to position [40, 0]
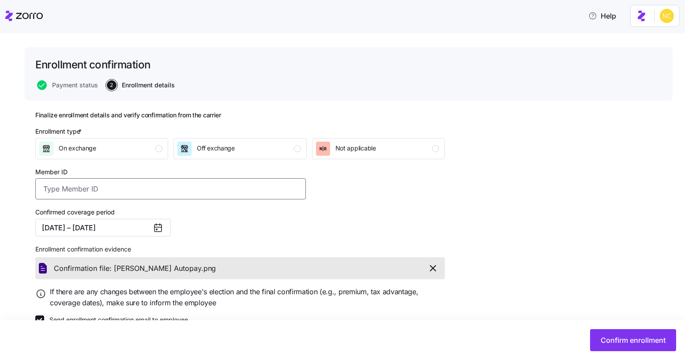
click at [194, 197] on input "Member ID" at bounding box center [170, 188] width 271 height 21
paste input "S000048730"
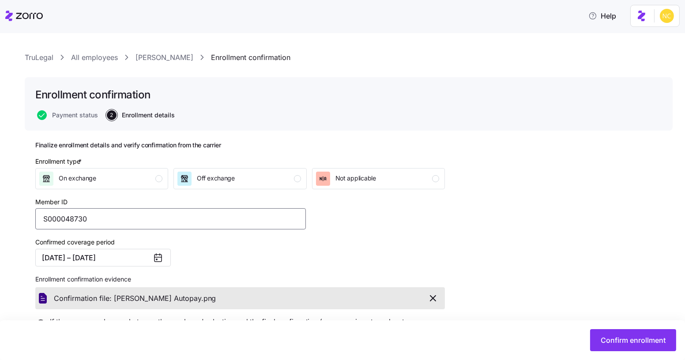
scroll to position [0, 0]
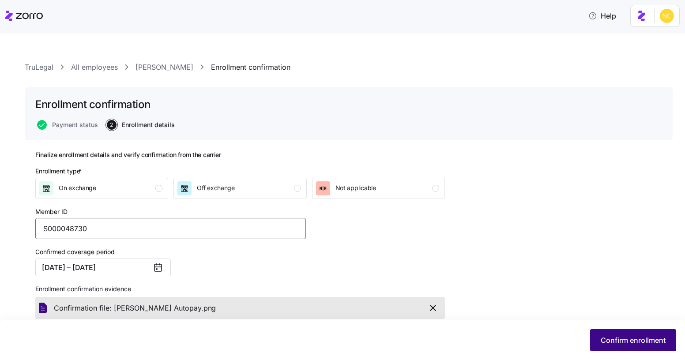
type input "S000048730"
click at [630, 342] on span "Confirm enrollment" at bounding box center [633, 340] width 65 height 11
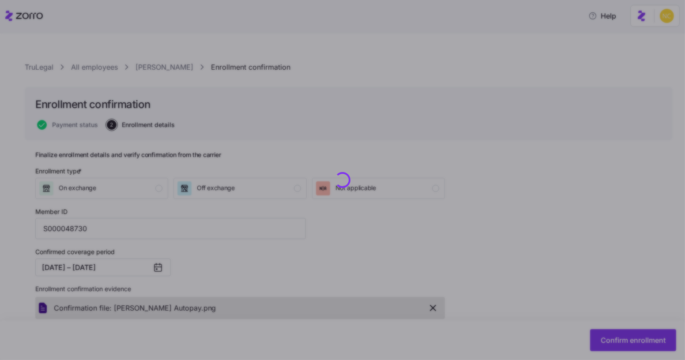
checkbox input "false"
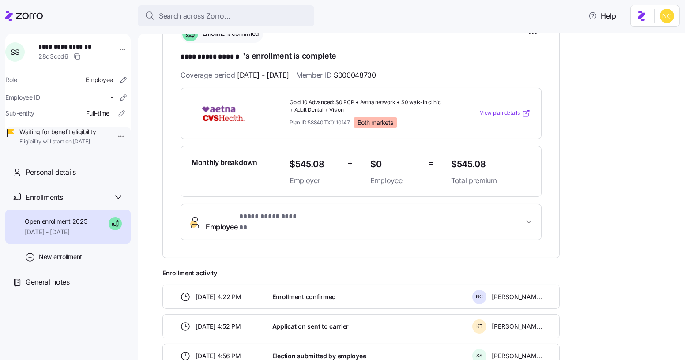
scroll to position [80, 0]
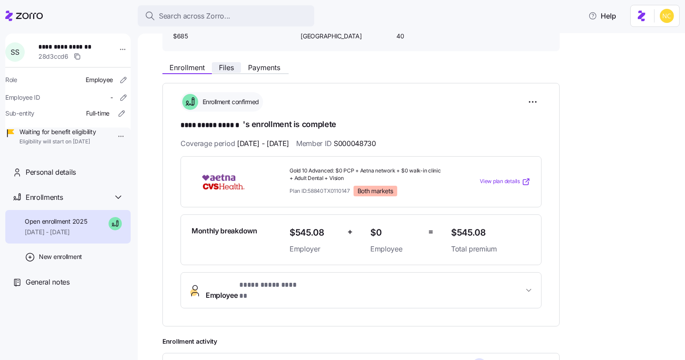
click at [224, 71] on span "Files" at bounding box center [226, 67] width 15 height 7
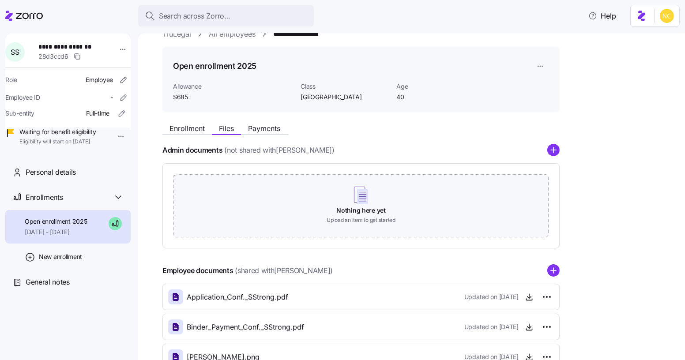
scroll to position [81, 0]
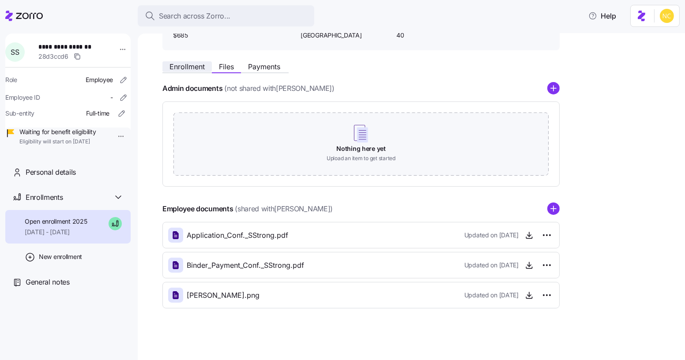
click at [193, 70] on span "Enrollment" at bounding box center [187, 66] width 35 height 7
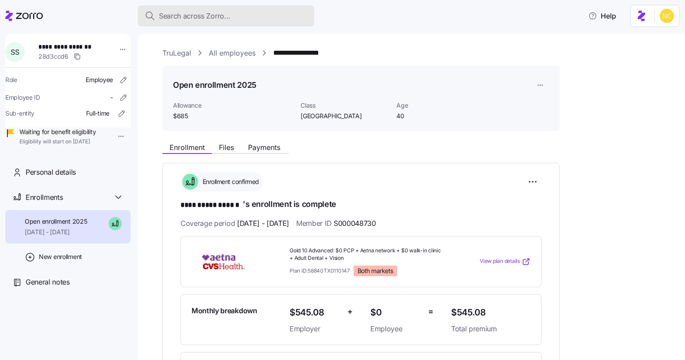
click at [257, 12] on div "Search across Zorro..." at bounding box center [226, 16] width 163 height 11
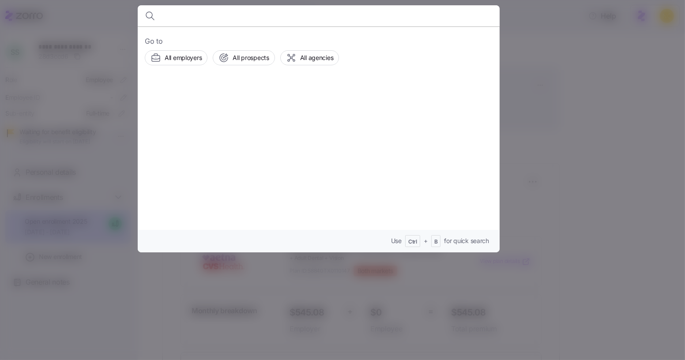
click at [542, 84] on div at bounding box center [342, 180] width 685 height 360
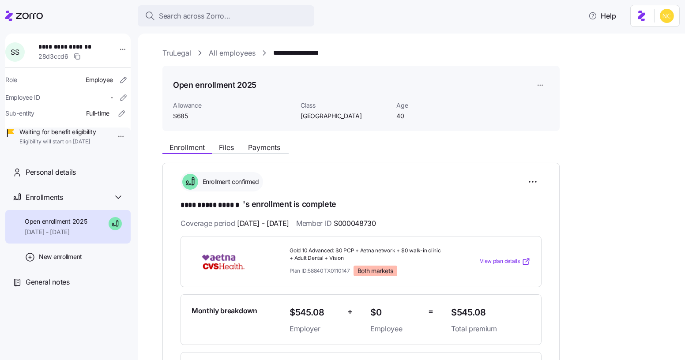
click at [229, 28] on main "**********" at bounding box center [342, 177] width 685 height 355
click at [220, 22] on button "Search across Zorro..." at bounding box center [226, 15] width 177 height 21
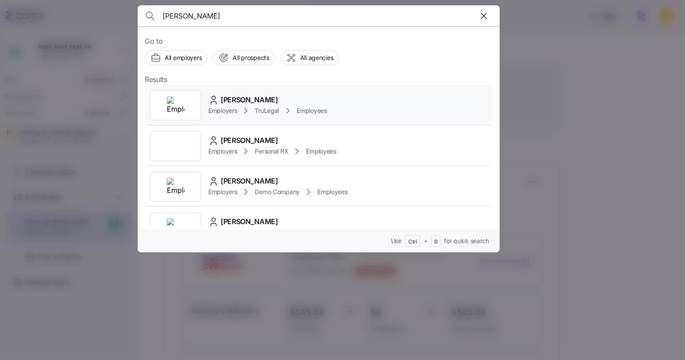
type input "[PERSON_NAME]"
click at [246, 98] on span "[PERSON_NAME]" at bounding box center [249, 100] width 57 height 11
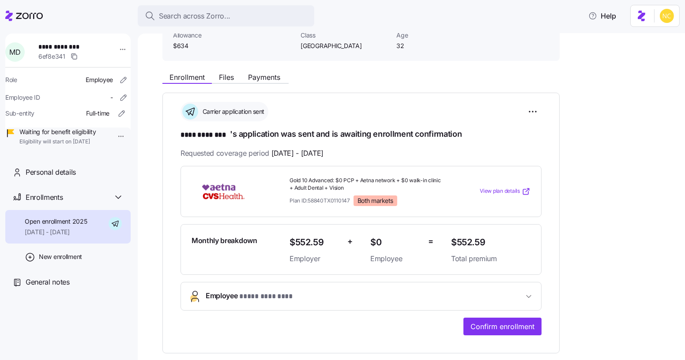
scroll to position [80, 0]
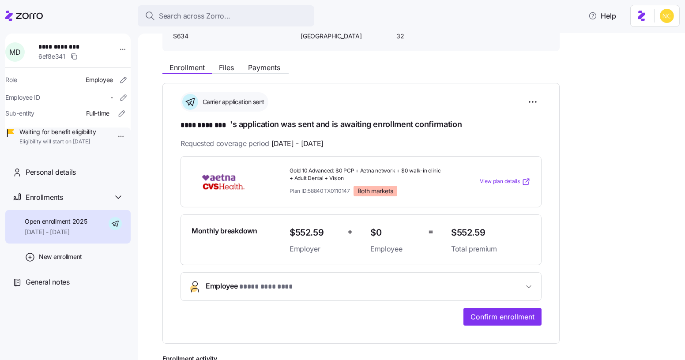
click at [273, 60] on div "Enrollment Files Payments" at bounding box center [361, 66] width 397 height 16
click at [279, 65] on span "Payments" at bounding box center [264, 67] width 32 height 7
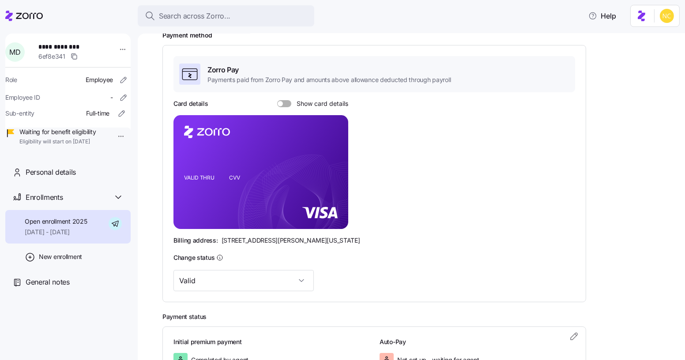
scroll to position [121, 0]
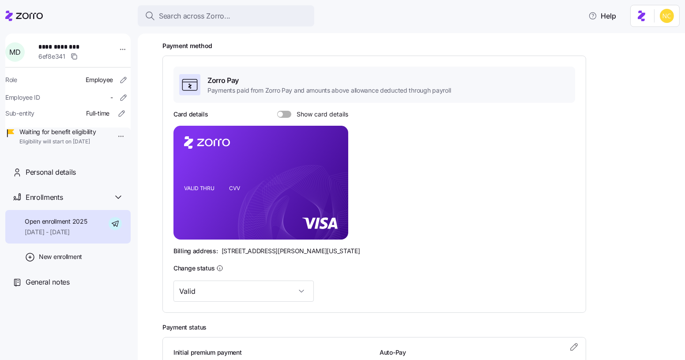
click at [284, 113] on span at bounding box center [287, 114] width 9 height 7
click at [277, 111] on input "Show card details" at bounding box center [277, 111] width 0 height 0
click at [330, 167] on icon "copy-to-clipboard" at bounding box center [332, 167] width 8 height 8
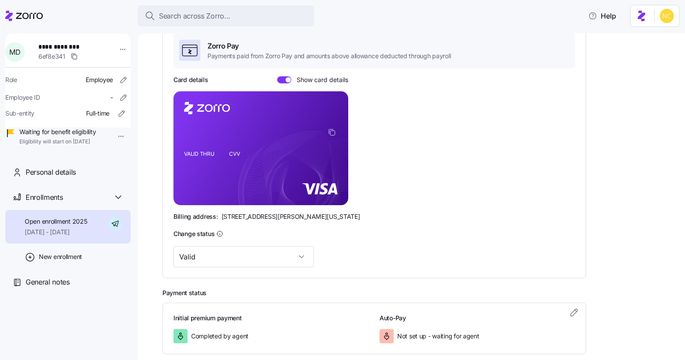
scroll to position [161, 0]
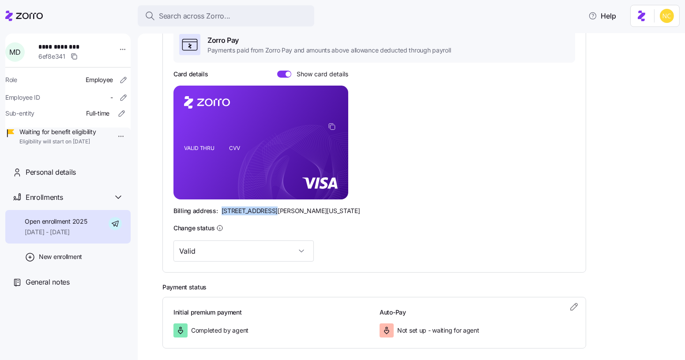
drag, startPoint x: 218, startPoint y: 209, endPoint x: 267, endPoint y: 209, distance: 49.0
click at [267, 209] on div "Billing address: [STREET_ADDRESS][PERSON_NAME][US_STATE]" at bounding box center [375, 211] width 402 height 9
drag, startPoint x: 272, startPoint y: 209, endPoint x: 295, endPoint y: 211, distance: 23.9
click at [295, 211] on span "[STREET_ADDRESS][PERSON_NAME][US_STATE]" at bounding box center [291, 211] width 139 height 9
drag, startPoint x: 319, startPoint y: 211, endPoint x: 337, endPoint y: 213, distance: 17.8
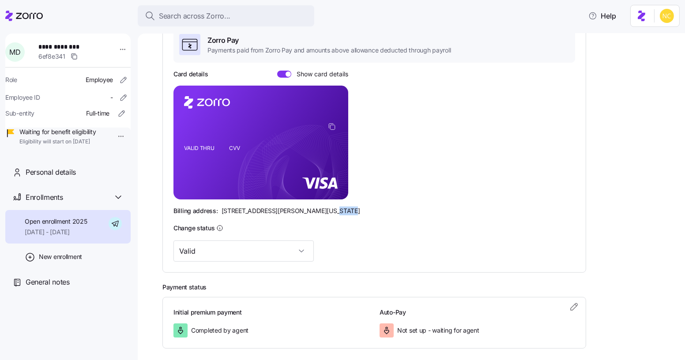
click at [337, 213] on div "Billing address: [STREET_ADDRESS][PERSON_NAME][US_STATE]" at bounding box center [375, 211] width 402 height 9
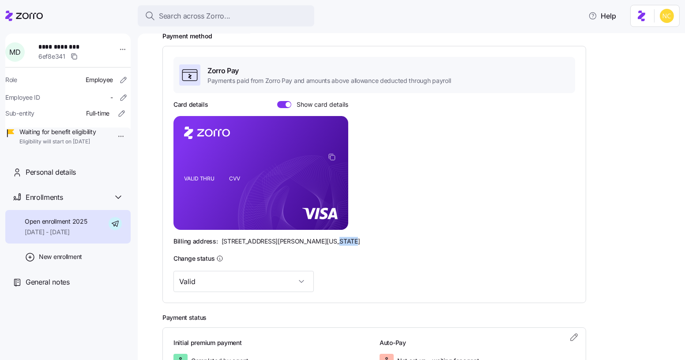
scroll to position [41, 0]
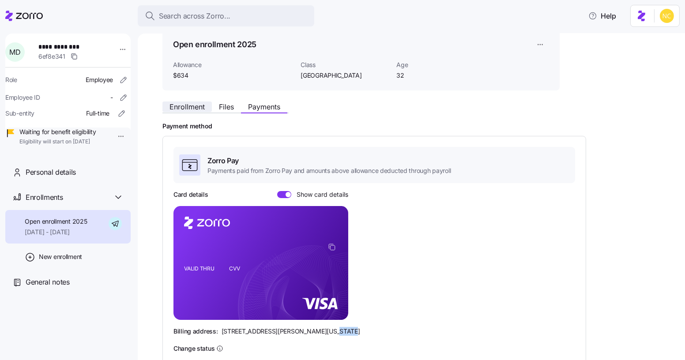
click at [187, 105] on span "Enrollment" at bounding box center [187, 106] width 35 height 7
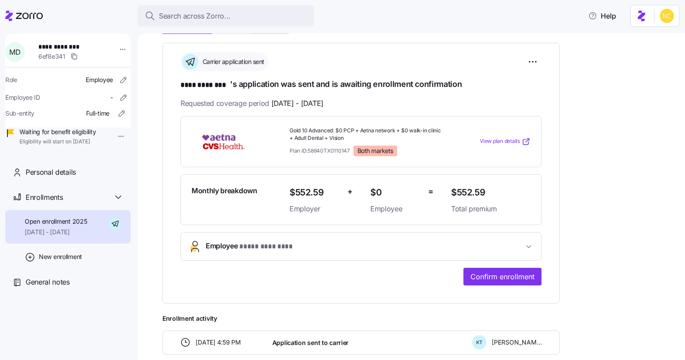
click at [307, 236] on button "Employee * ********* *** *" at bounding box center [361, 247] width 360 height 28
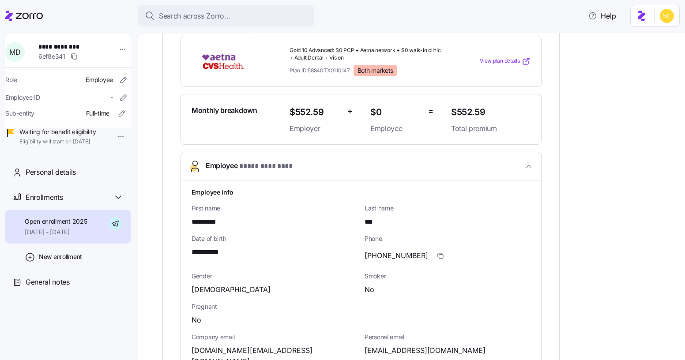
scroll to position [281, 0]
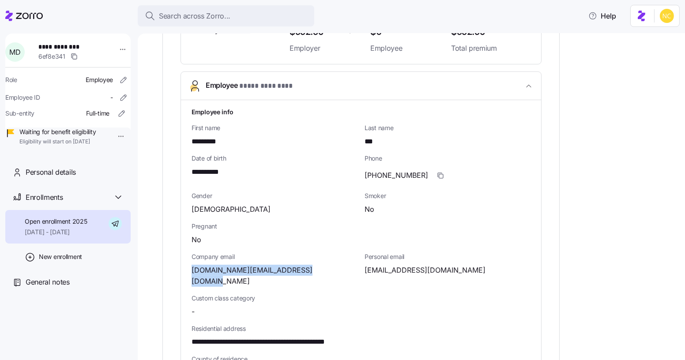
drag, startPoint x: 206, startPoint y: 265, endPoint x: 346, endPoint y: 265, distance: 140.0
click at [346, 265] on div "**********" at bounding box center [361, 330] width 360 height 461
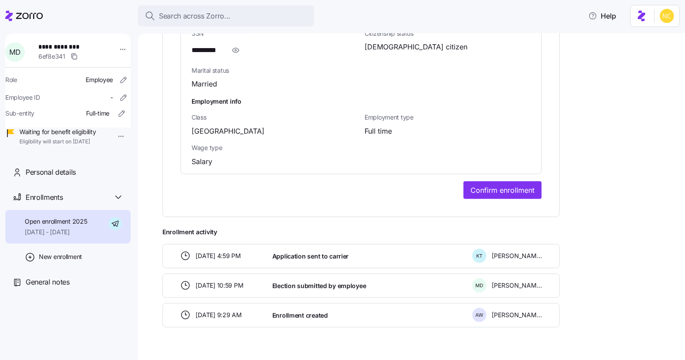
scroll to position [673, 0]
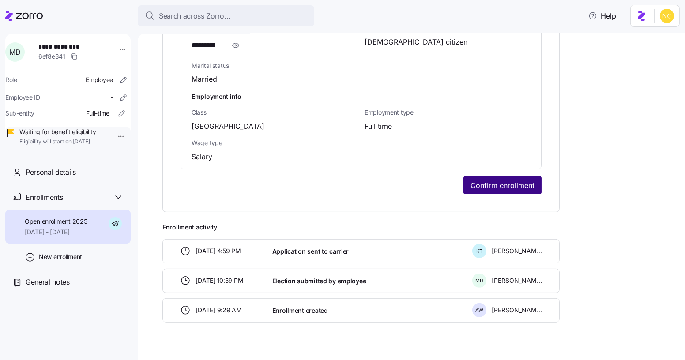
click at [521, 180] on span "Confirm enrollment" at bounding box center [503, 185] width 64 height 11
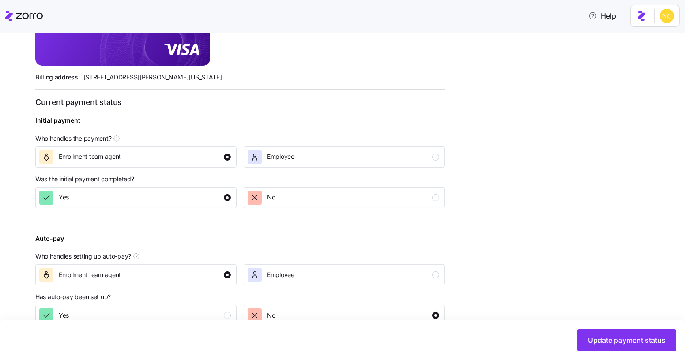
scroll to position [294, 0]
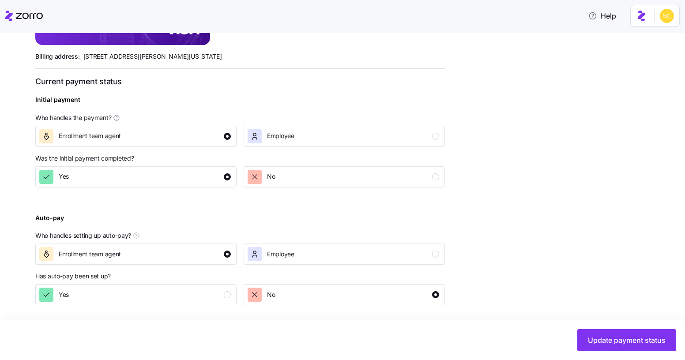
click at [200, 281] on div "Has auto-pay been set up?" at bounding box center [240, 276] width 410 height 9
click at [207, 285] on button "Yes" at bounding box center [135, 294] width 201 height 21
click at [647, 339] on span "Update payment status" at bounding box center [627, 340] width 78 height 11
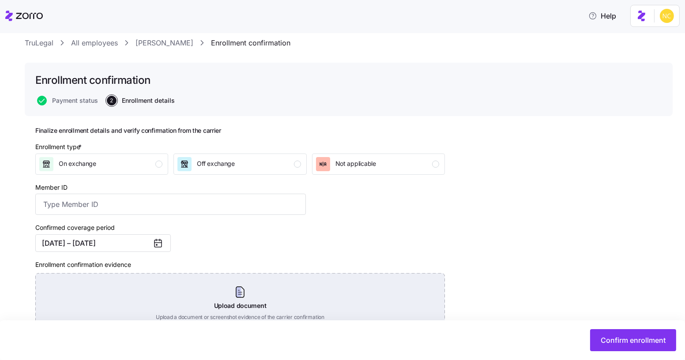
scroll to position [99, 0]
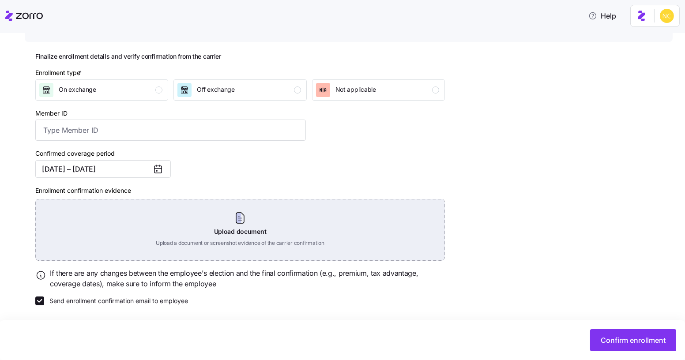
click at [246, 210] on div "Upload document Upload a document or screenshot evidence of the carrier confirm…" at bounding box center [240, 230] width 410 height 62
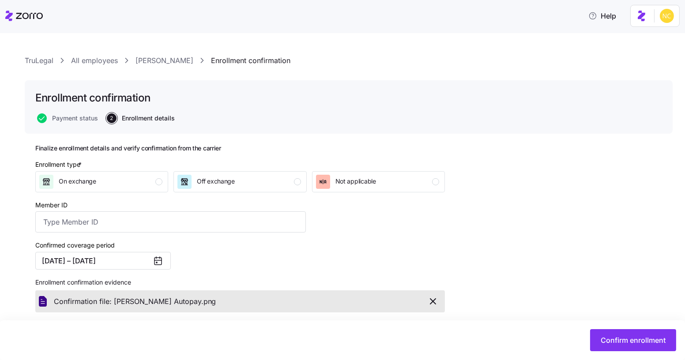
scroll to position [0, 0]
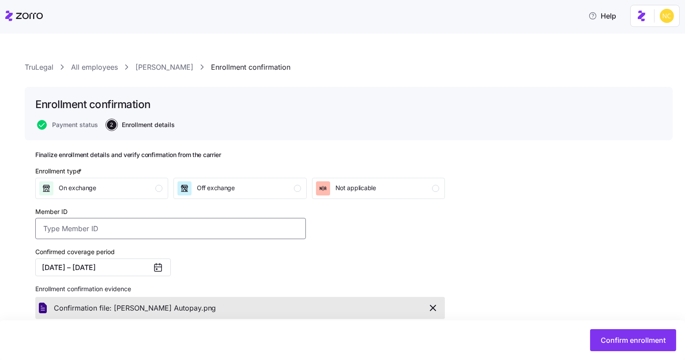
click at [201, 231] on input "Member ID" at bounding box center [170, 228] width 271 height 21
paste input "S000048731"
type input "S000048731"
click at [639, 341] on span "Confirm enrollment" at bounding box center [633, 340] width 65 height 11
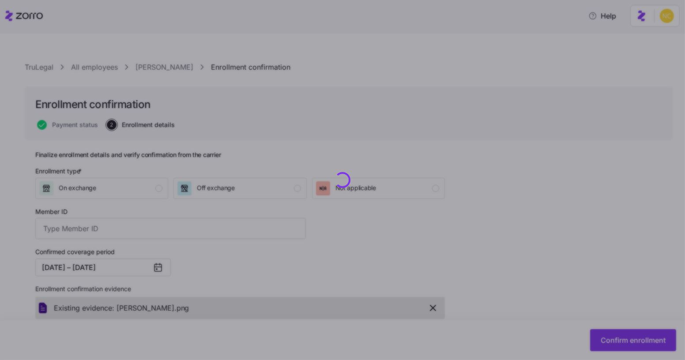
type input "S000048731"
checkbox input "false"
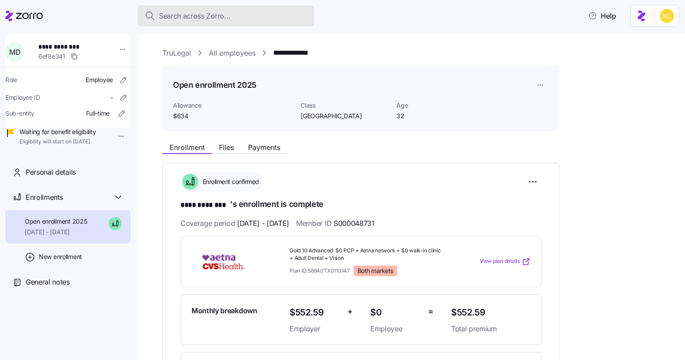
click at [218, 12] on span "Search across Zorro..." at bounding box center [195, 16] width 72 height 11
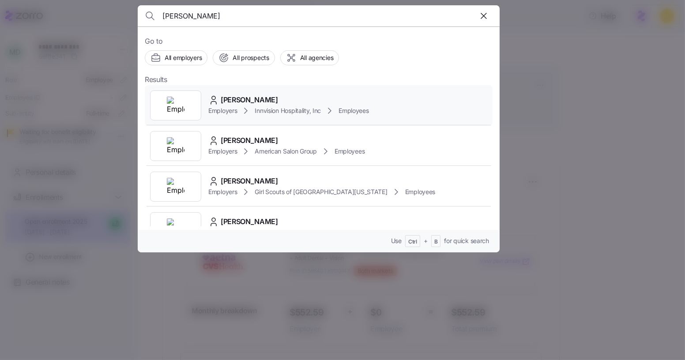
type input "[PERSON_NAME]"
click at [279, 98] on div "[PERSON_NAME]" at bounding box center [288, 100] width 161 height 11
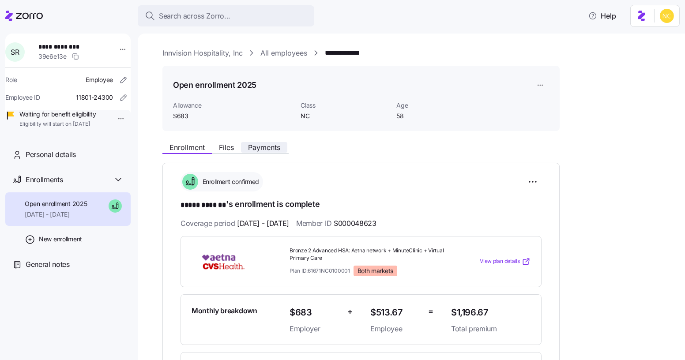
drag, startPoint x: 278, startPoint y: 151, endPoint x: 280, endPoint y: 144, distance: 7.7
click at [278, 151] on button "Payments" at bounding box center [264, 147] width 46 height 11
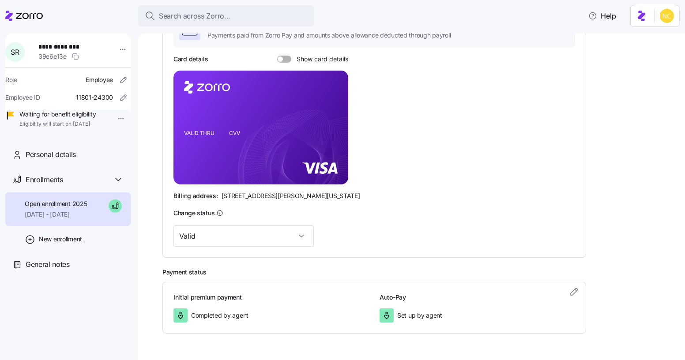
scroll to position [120, 0]
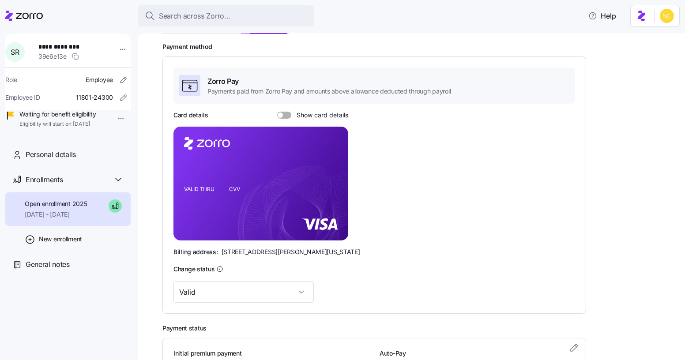
click at [279, 112] on div at bounding box center [284, 115] width 14 height 7
click at [277, 112] on input "Show card details" at bounding box center [277, 112] width 0 height 0
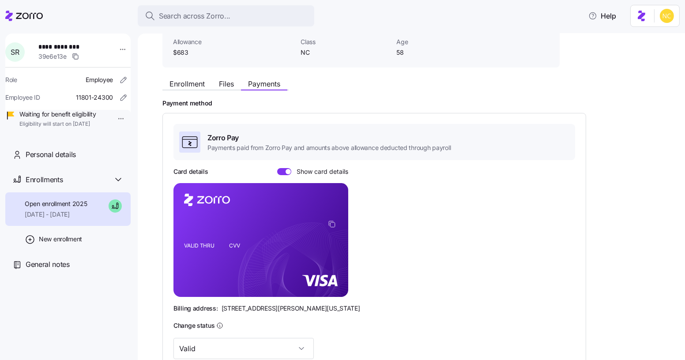
scroll to position [41, 0]
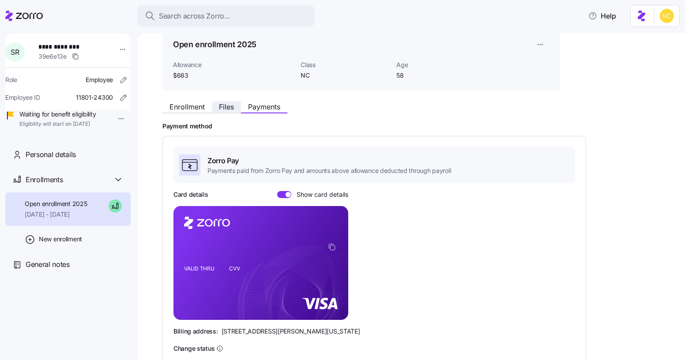
click at [228, 105] on span "Files" at bounding box center [226, 106] width 15 height 7
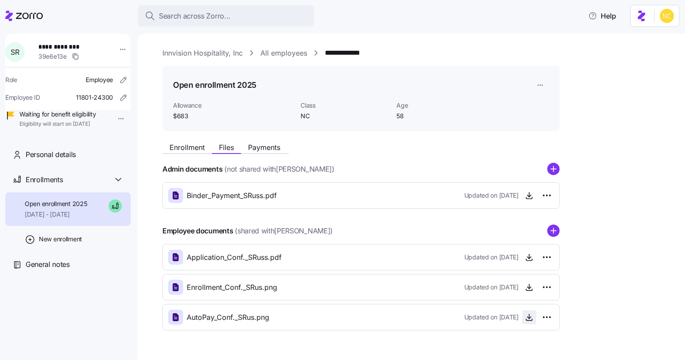
click at [528, 318] on icon "button" at bounding box center [530, 319] width 4 height 2
click at [182, 140] on div "Enrollment Files Payments" at bounding box center [361, 146] width 397 height 16
click at [187, 145] on span "Enrollment" at bounding box center [187, 147] width 35 height 7
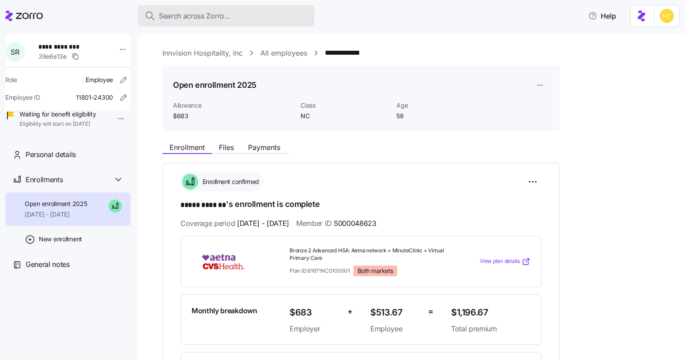
click at [227, 17] on span "Search across Zorro..." at bounding box center [195, 16] width 72 height 11
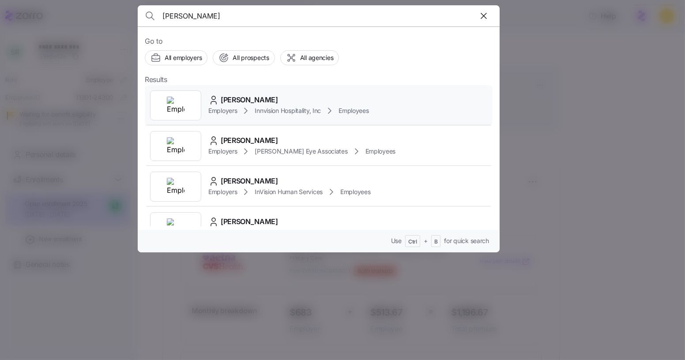
type input "[PERSON_NAME]"
click at [257, 100] on span "[PERSON_NAME]" at bounding box center [249, 100] width 57 height 11
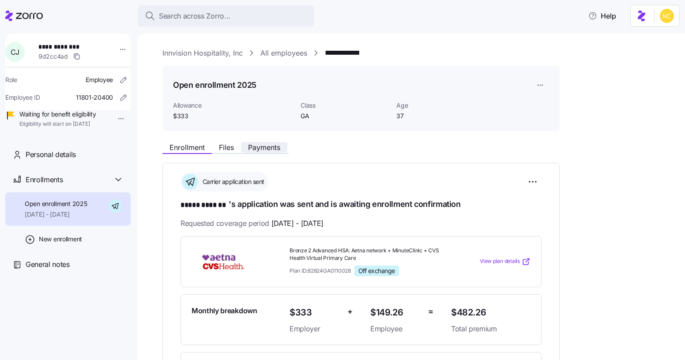
click at [271, 149] on span "Payments" at bounding box center [264, 147] width 32 height 7
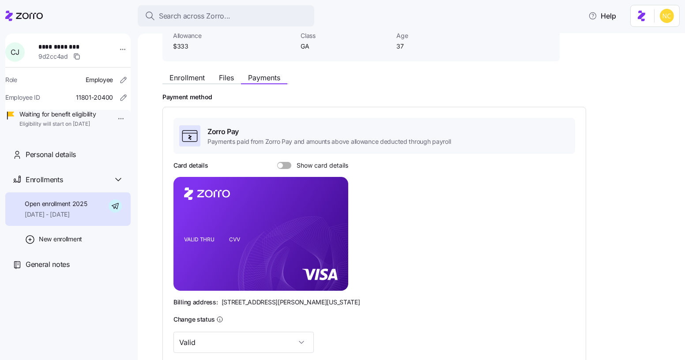
scroll to position [141, 0]
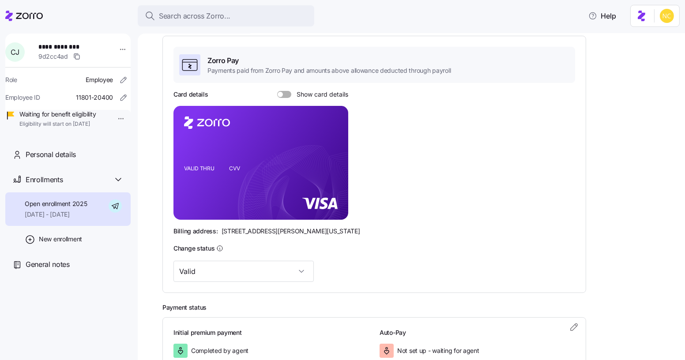
click at [287, 95] on span at bounding box center [287, 94] width 9 height 7
click at [277, 91] on input "Show card details" at bounding box center [277, 91] width 0 height 0
click at [331, 145] on icon "copy-to-clipboard" at bounding box center [332, 147] width 8 height 8
click at [208, 177] on icon "VALID THRU CVV" at bounding box center [261, 163] width 175 height 114
drag, startPoint x: 183, startPoint y: 178, endPoint x: 245, endPoint y: 179, distance: 61.8
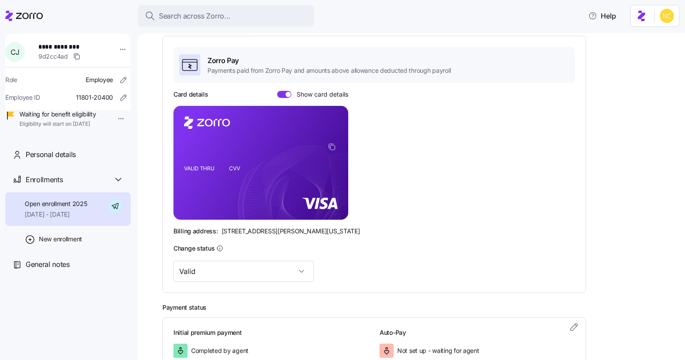
click at [245, 179] on icon "VALID THRU CVV" at bounding box center [261, 163] width 175 height 114
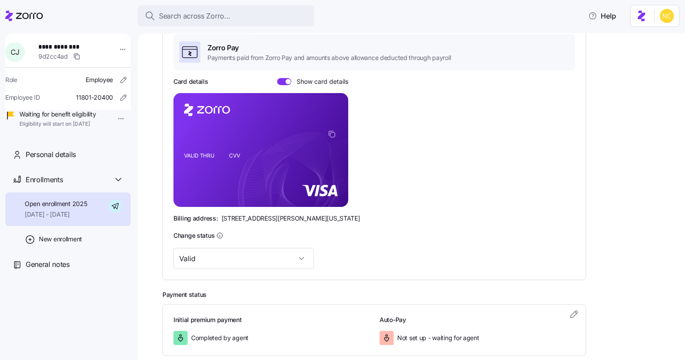
scroll to position [201, 0]
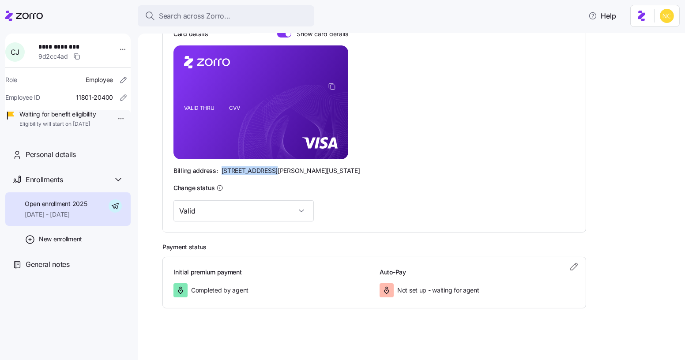
drag, startPoint x: 223, startPoint y: 170, endPoint x: 266, endPoint y: 170, distance: 42.8
click at [266, 170] on div "Billing address: [STREET_ADDRESS][PERSON_NAME][US_STATE]" at bounding box center [375, 171] width 402 height 9
drag, startPoint x: 273, startPoint y: 172, endPoint x: 295, endPoint y: 172, distance: 22.1
click at [295, 172] on span "[STREET_ADDRESS][PERSON_NAME][US_STATE]" at bounding box center [291, 171] width 139 height 9
drag, startPoint x: 314, startPoint y: 171, endPoint x: 333, endPoint y: 167, distance: 19.4
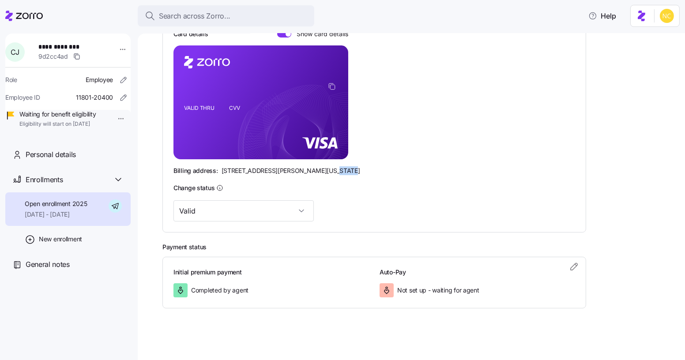
click at [333, 167] on div "Billing address: [STREET_ADDRESS][PERSON_NAME][US_STATE]" at bounding box center [375, 171] width 402 height 9
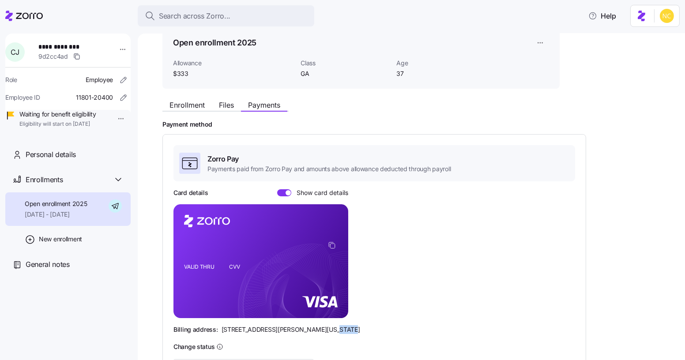
scroll to position [41, 0]
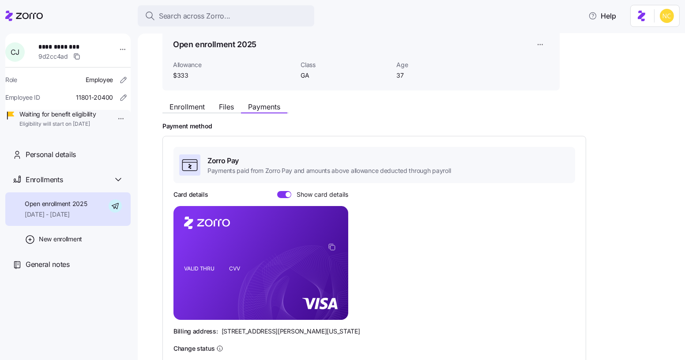
click at [198, 114] on div "Enrollment Files Payments Payment method Zorro Pay Payments paid from Zorro Pay…" at bounding box center [418, 284] width 511 height 372
click at [197, 110] on span "Enrollment" at bounding box center [187, 106] width 35 height 7
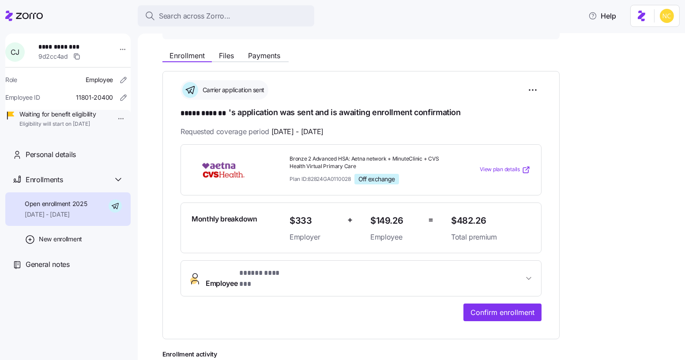
scroll to position [160, 0]
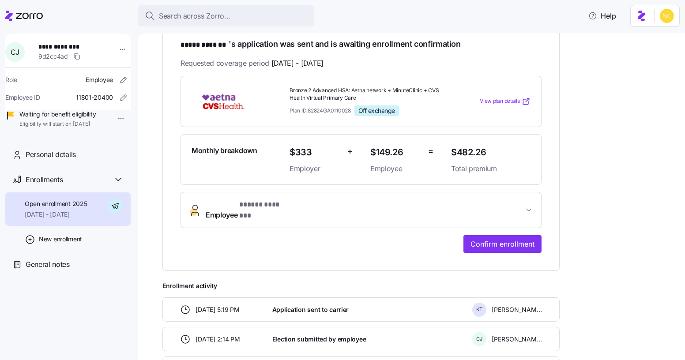
click at [287, 193] on button "Employee * ***** ******* *" at bounding box center [361, 210] width 360 height 35
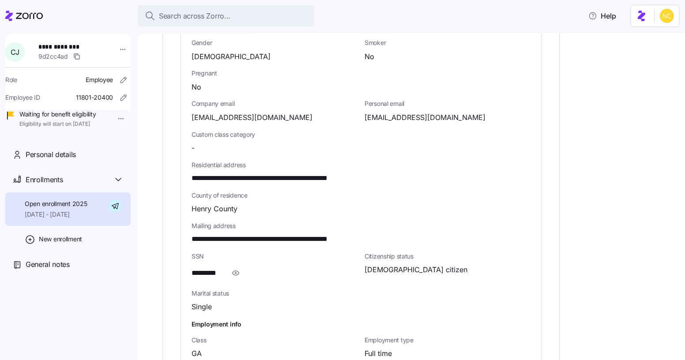
scroll to position [481, 0]
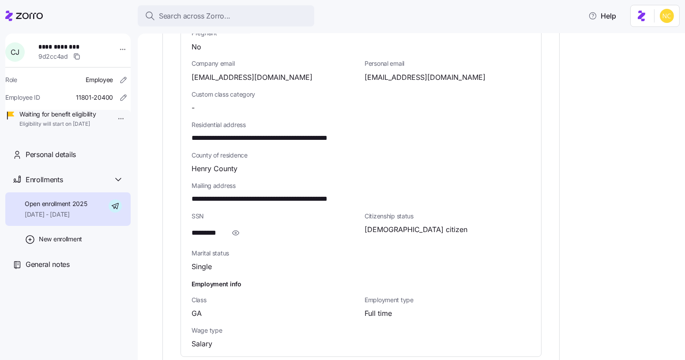
click at [265, 249] on span "Marital status" at bounding box center [275, 253] width 166 height 9
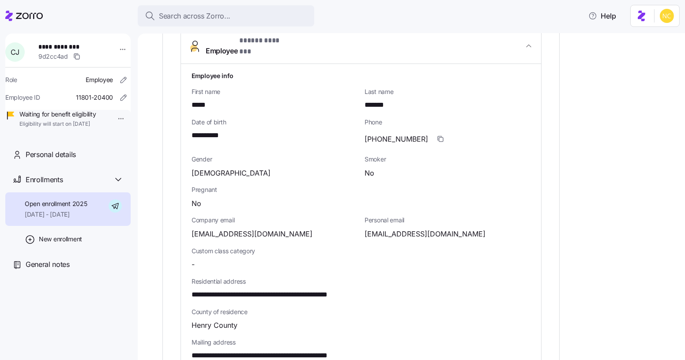
scroll to position [321, 0]
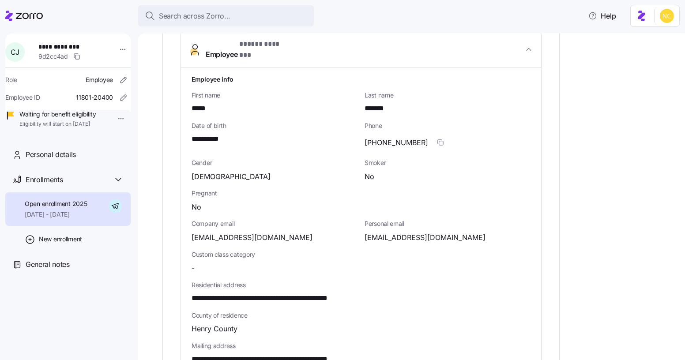
drag, startPoint x: 175, startPoint y: 221, endPoint x: 183, endPoint y: 223, distance: 8.3
click at [181, 223] on div "**********" at bounding box center [361, 201] width 397 height 719
drag, startPoint x: 189, startPoint y: 225, endPoint x: 280, endPoint y: 227, distance: 91.0
click at [280, 227] on div "**********" at bounding box center [361, 293] width 360 height 450
click at [278, 234] on div "Company email [EMAIL_ADDRESS][DOMAIN_NAME]" at bounding box center [274, 231] width 173 height 30
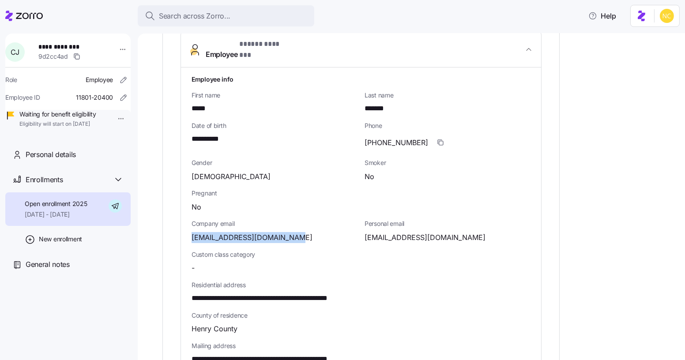
drag, startPoint x: 288, startPoint y: 230, endPoint x: 189, endPoint y: 229, distance: 99.8
click at [189, 229] on div "**********" at bounding box center [361, 293] width 360 height 450
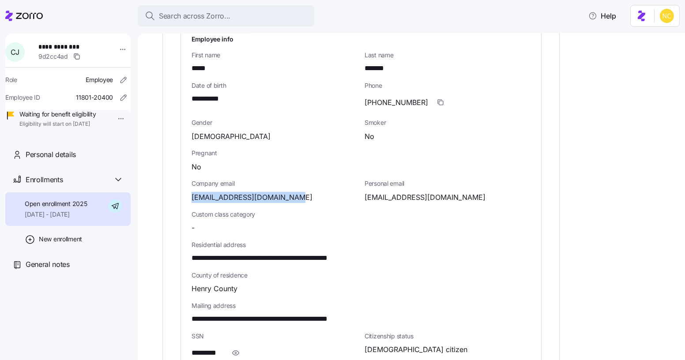
scroll to position [673, 0]
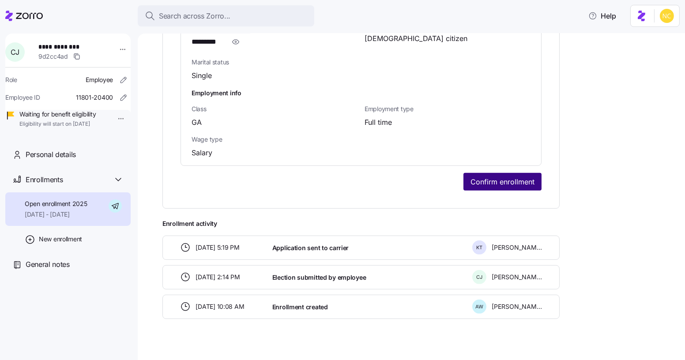
click at [496, 177] on span "Confirm enrollment" at bounding box center [503, 182] width 64 height 11
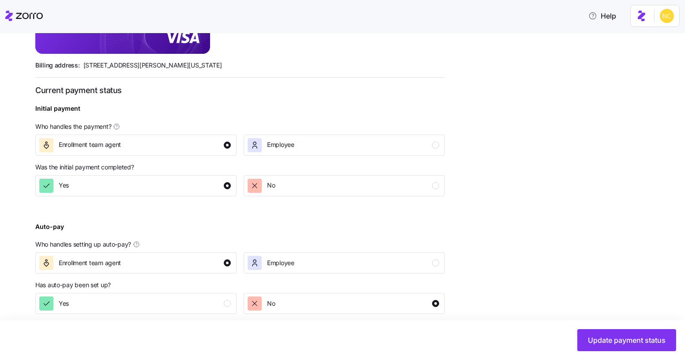
scroll to position [294, 0]
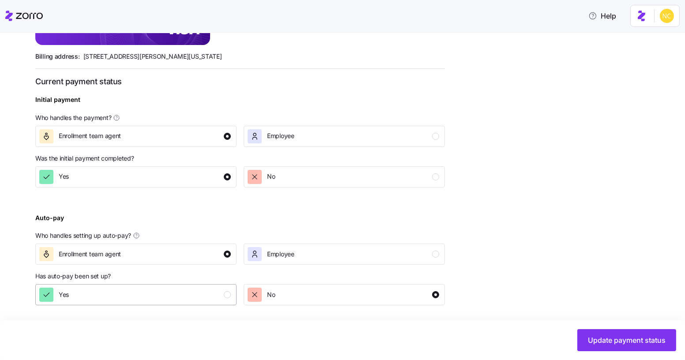
click at [201, 297] on div "Yes" at bounding box center [135, 295] width 192 height 14
click at [616, 336] on span "Update payment status" at bounding box center [627, 340] width 78 height 11
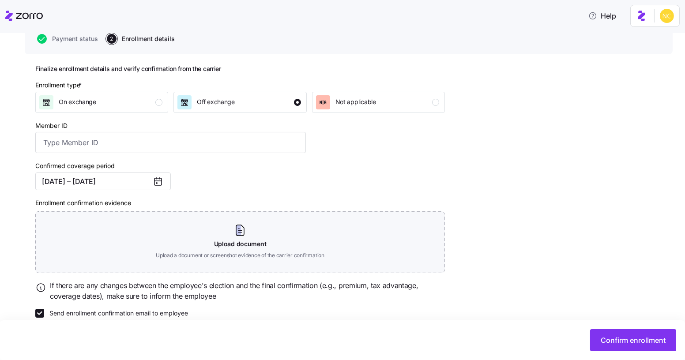
scroll to position [99, 0]
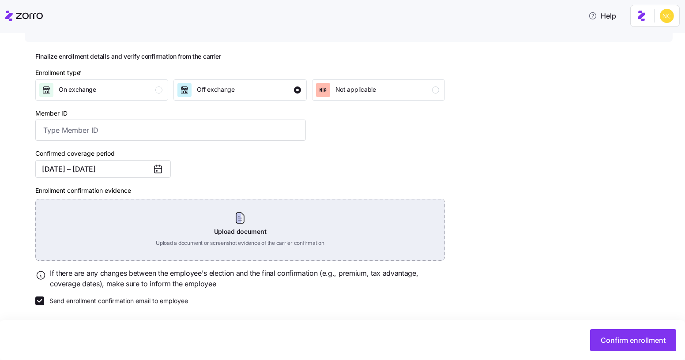
click at [229, 218] on div "Upload document Upload a document or screenshot evidence of the carrier confirm…" at bounding box center [240, 230] width 410 height 62
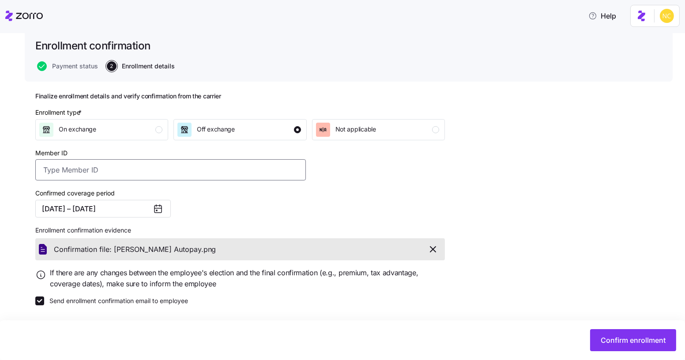
click at [110, 167] on input "Member ID" at bounding box center [170, 169] width 271 height 21
paste input "S000048733"
type input "S000048733"
click at [615, 339] on span "Confirm enrollment" at bounding box center [633, 340] width 65 height 11
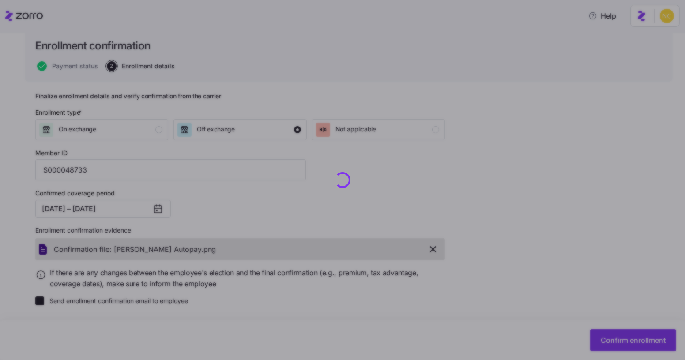
checkbox input "false"
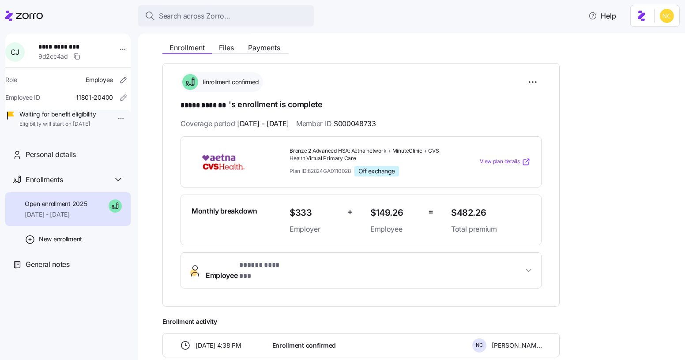
scroll to position [67, 0]
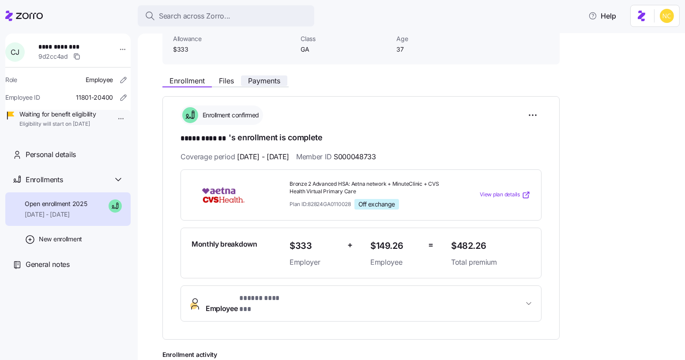
click at [270, 77] on span "Payments" at bounding box center [264, 80] width 32 height 7
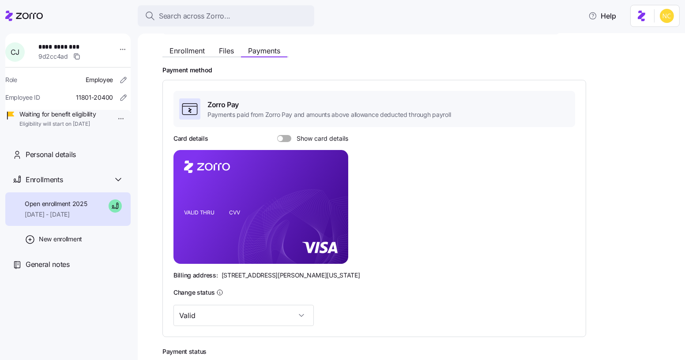
scroll to position [160, 0]
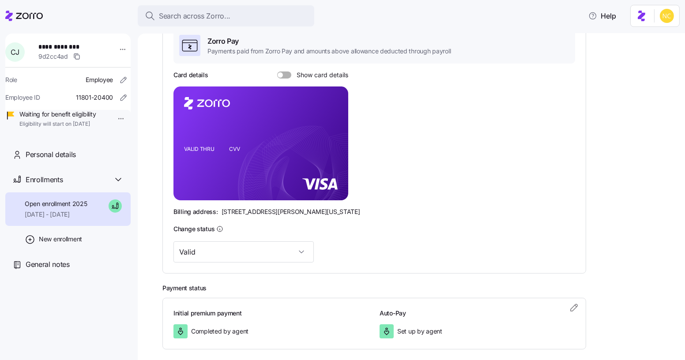
click at [284, 72] on span at bounding box center [287, 75] width 9 height 7
click at [277, 72] on input "Show card details" at bounding box center [277, 72] width 0 height 0
click at [336, 124] on foreignobject at bounding box center [333, 129] width 11 height 11
click at [329, 124] on icon "copy-to-clipboard" at bounding box center [332, 128] width 8 height 8
click at [210, 160] on icon "VALID THRU CVV" at bounding box center [261, 144] width 175 height 114
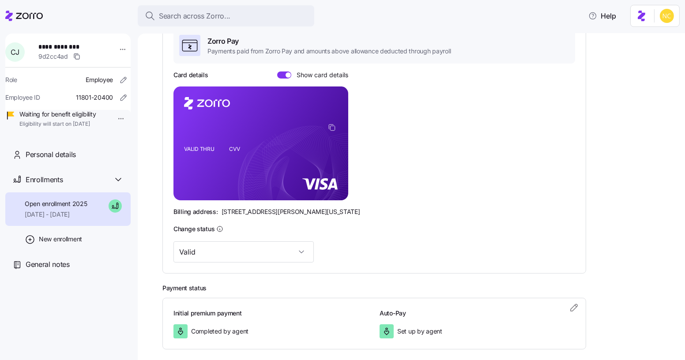
click at [241, 158] on icon "VALID THRU CVV" at bounding box center [261, 144] width 175 height 114
click at [231, 164] on rect at bounding box center [261, 144] width 175 height 114
click at [245, 159] on icon "VALID THRU CVV" at bounding box center [261, 144] width 175 height 114
drag, startPoint x: 225, startPoint y: 210, endPoint x: 261, endPoint y: 199, distance: 37.0
click at [266, 212] on div "Billing address: [STREET_ADDRESS][PERSON_NAME][US_STATE]" at bounding box center [375, 212] width 402 height 9
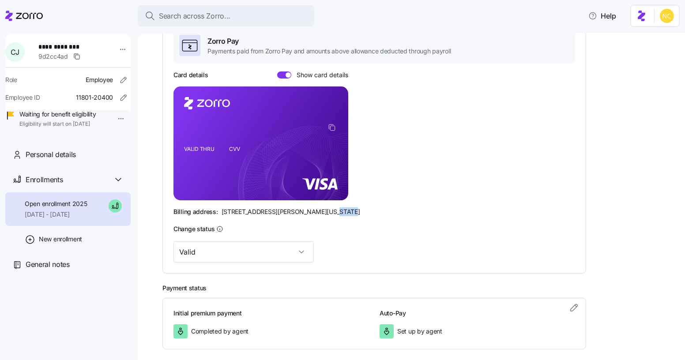
drag, startPoint x: 318, startPoint y: 209, endPoint x: 347, endPoint y: 212, distance: 28.4
click at [347, 212] on div "Billing address: [STREET_ADDRESS][PERSON_NAME][US_STATE]" at bounding box center [375, 212] width 402 height 9
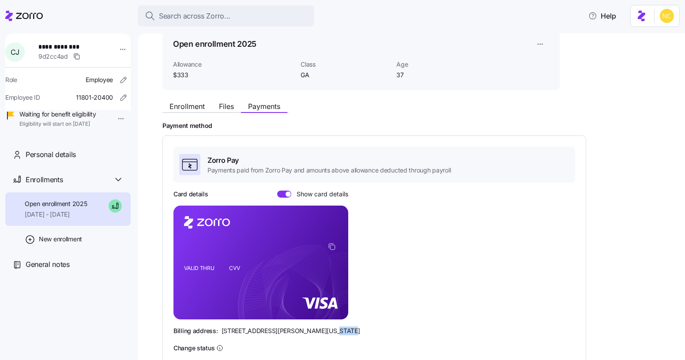
scroll to position [40, 0]
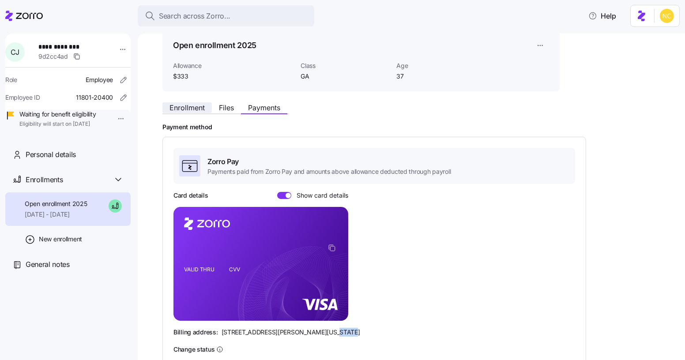
click at [199, 107] on span "Enrollment" at bounding box center [187, 107] width 35 height 7
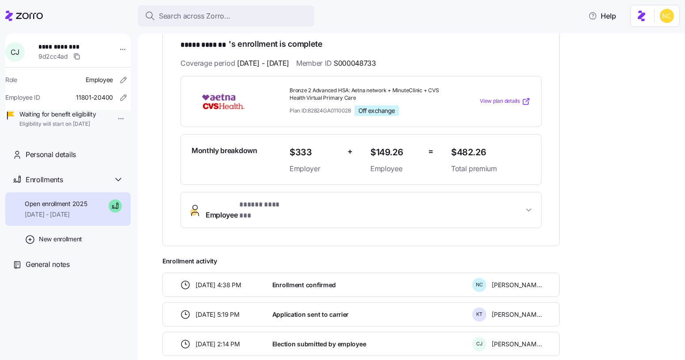
click at [268, 201] on span "* ***** ******* *" at bounding box center [265, 205] width 52 height 11
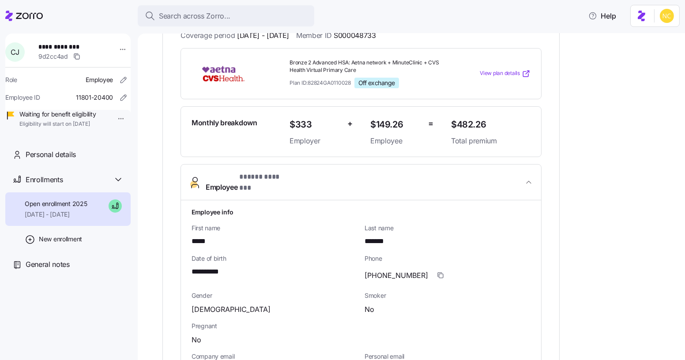
scroll to position [281, 0]
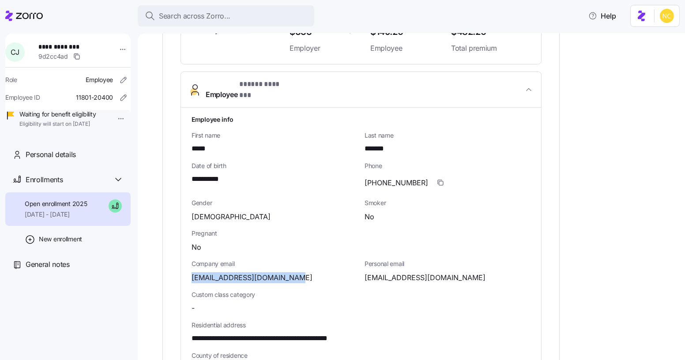
drag, startPoint x: 190, startPoint y: 268, endPoint x: 321, endPoint y: 265, distance: 130.3
click at [320, 265] on div "**********" at bounding box center [361, 333] width 360 height 450
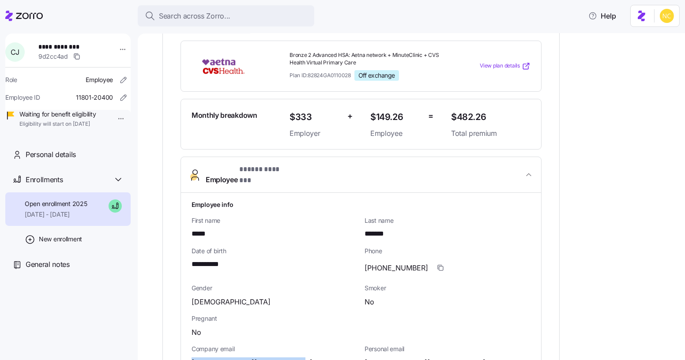
scroll to position [196, 0]
click at [301, 175] on button "Employee * ***** ******* *" at bounding box center [361, 175] width 360 height 36
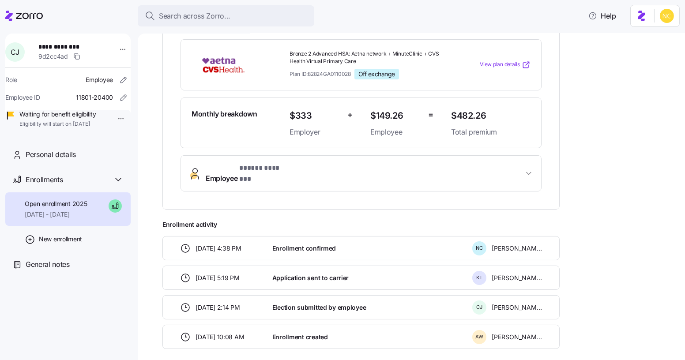
scroll to position [26, 0]
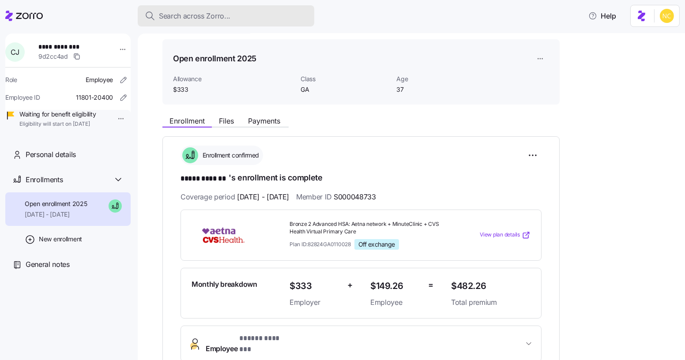
click at [254, 13] on div "Search across Zorro..." at bounding box center [226, 16] width 163 height 11
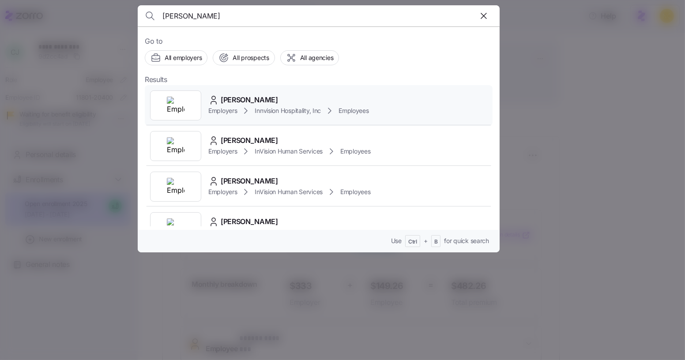
type input "[PERSON_NAME]"
click at [250, 96] on span "[PERSON_NAME]" at bounding box center [249, 100] width 57 height 11
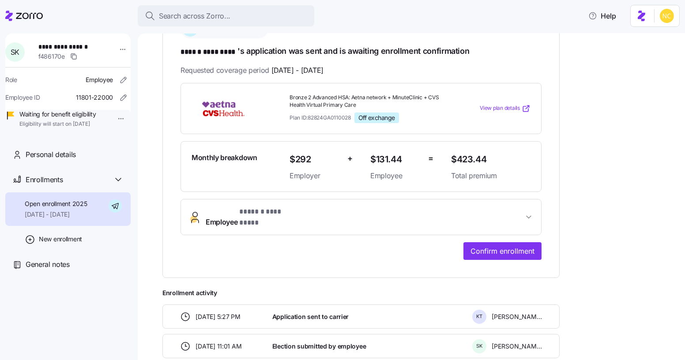
scroll to position [201, 0]
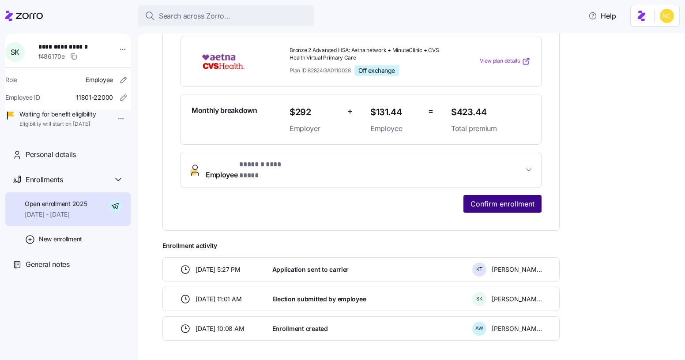
click at [481, 200] on button "Confirm enrollment" at bounding box center [503, 204] width 78 height 18
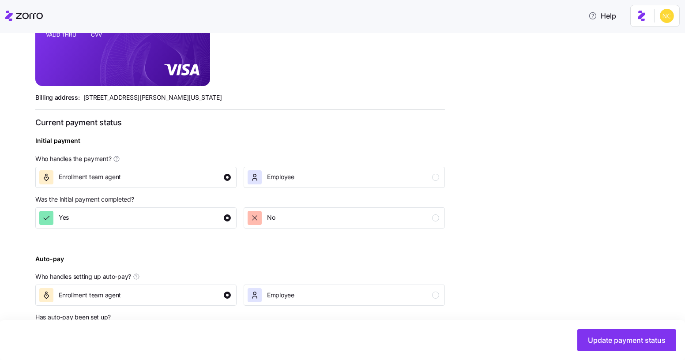
scroll to position [294, 0]
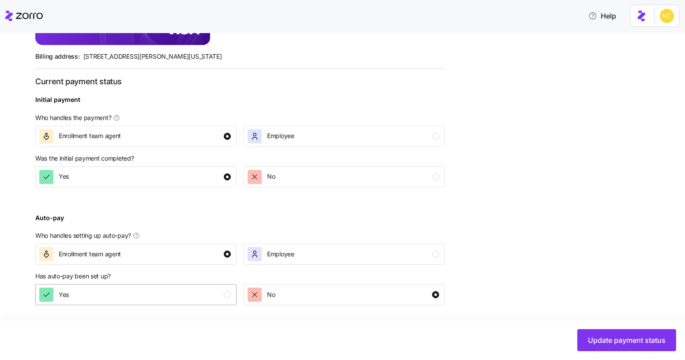
click at [193, 286] on button "Yes" at bounding box center [135, 294] width 201 height 21
click at [605, 331] on button "Update payment status" at bounding box center [627, 340] width 99 height 22
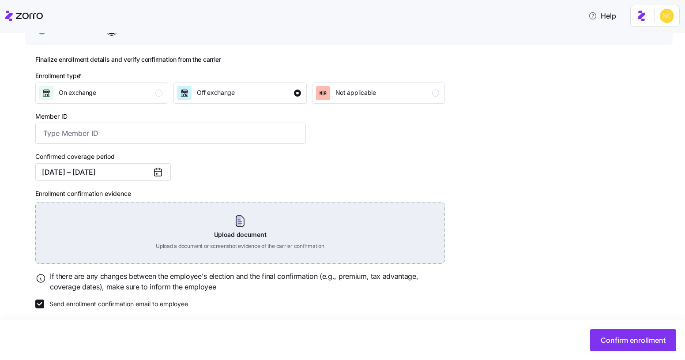
scroll to position [99, 0]
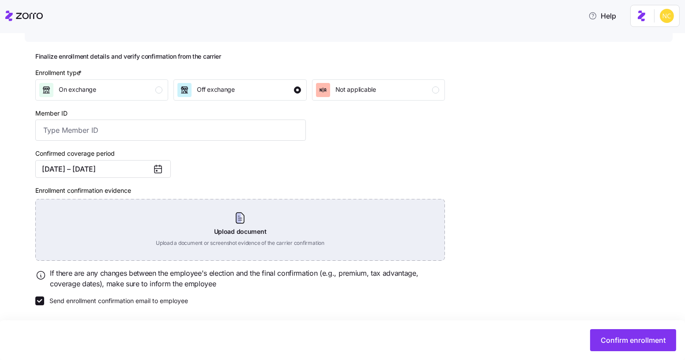
click at [242, 226] on div "Upload document Upload a document or screenshot evidence of the carrier confirm…" at bounding box center [240, 230] width 410 height 62
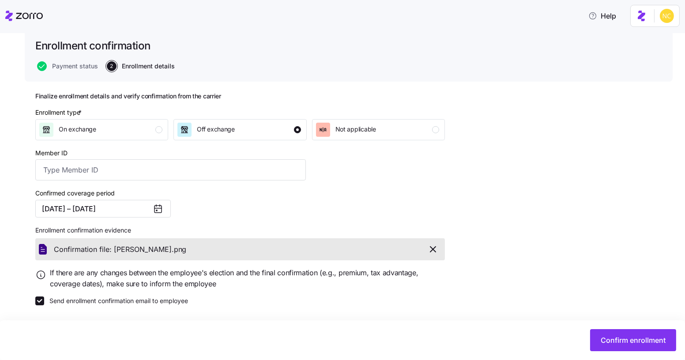
scroll to position [59, 0]
click at [201, 254] on div "Confirmation file: [PERSON_NAME]. png" at bounding box center [237, 249] width 367 height 11
click at [432, 250] on icon "button" at bounding box center [433, 249] width 5 height 5
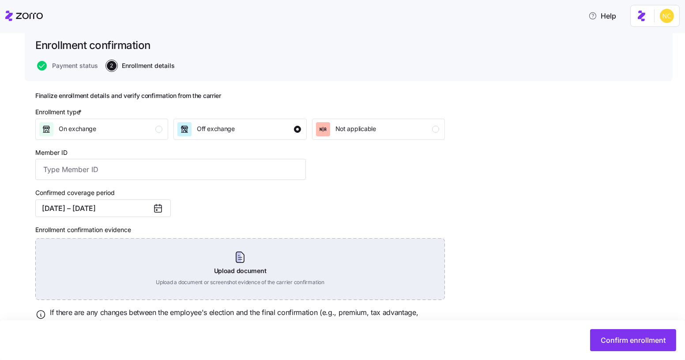
click at [225, 252] on div "Upload document Upload a document or screenshot evidence of the carrier confirm…" at bounding box center [240, 269] width 410 height 62
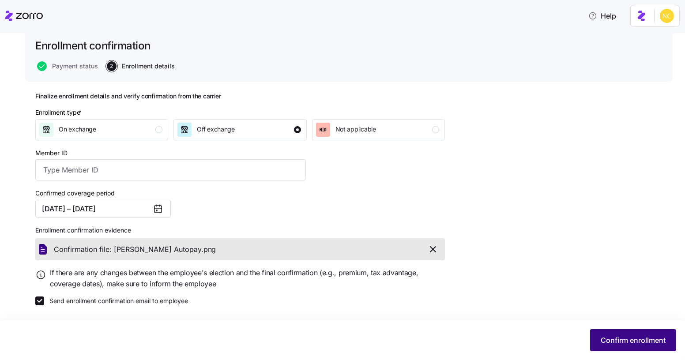
click at [640, 338] on span "Confirm enrollment" at bounding box center [633, 340] width 65 height 11
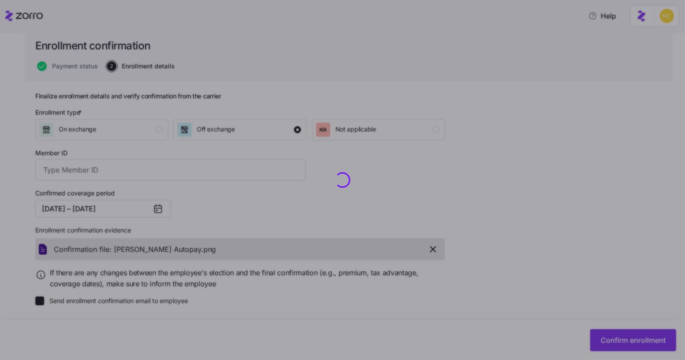
checkbox input "false"
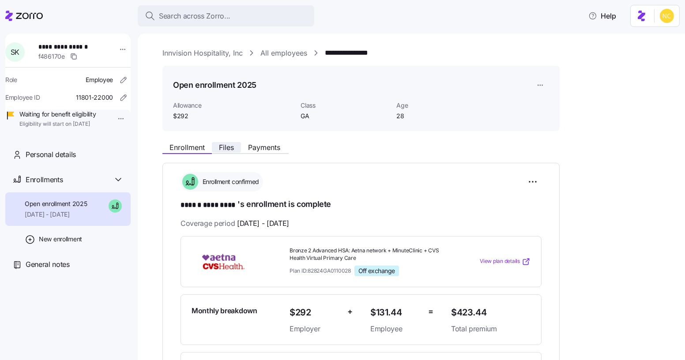
click at [228, 145] on span "Files" at bounding box center [226, 147] width 15 height 7
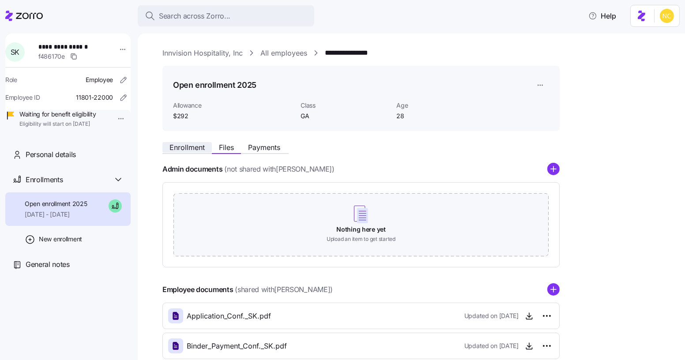
click at [196, 145] on span "Enrollment" at bounding box center [187, 147] width 35 height 7
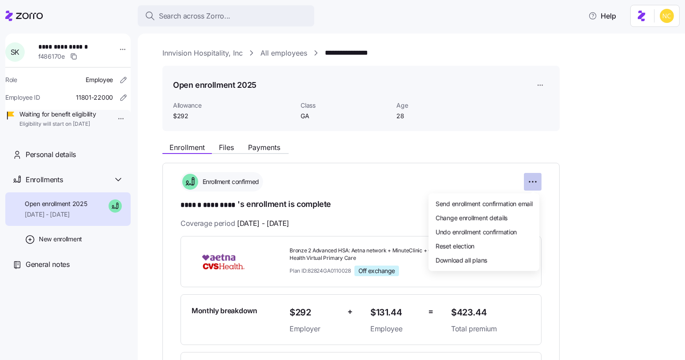
click at [535, 184] on html "**********" at bounding box center [342, 177] width 685 height 355
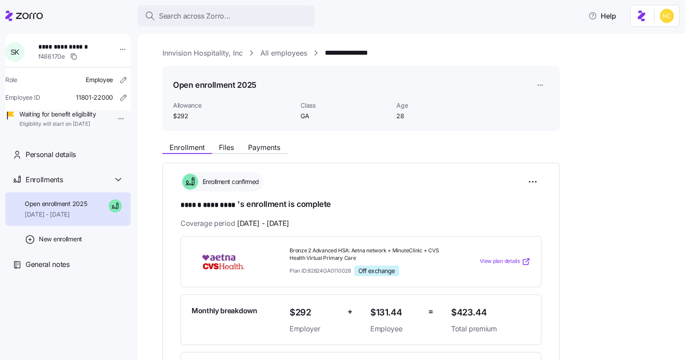
click at [537, 84] on html "**********" at bounding box center [342, 177] width 685 height 355
click at [552, 102] on div "Edit enrollment record" at bounding box center [571, 107] width 64 height 10
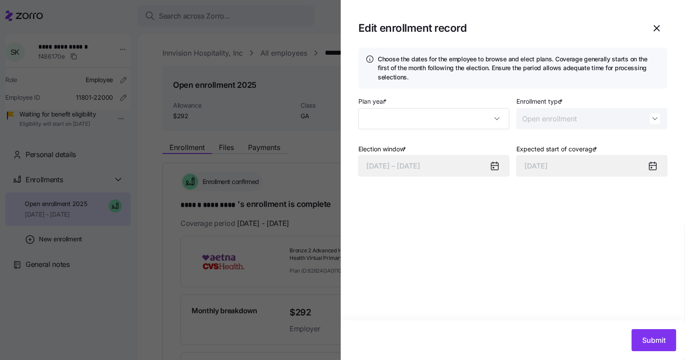
type input "2025"
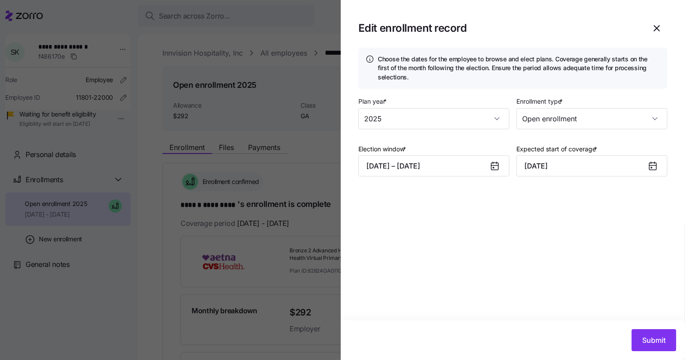
click at [262, 121] on div at bounding box center [342, 180] width 685 height 360
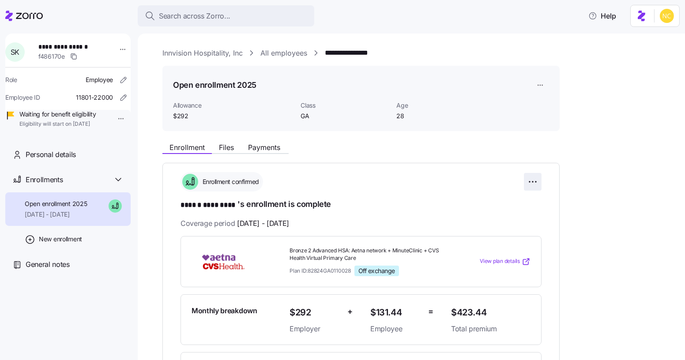
click at [529, 180] on html "**********" at bounding box center [342, 177] width 685 height 355
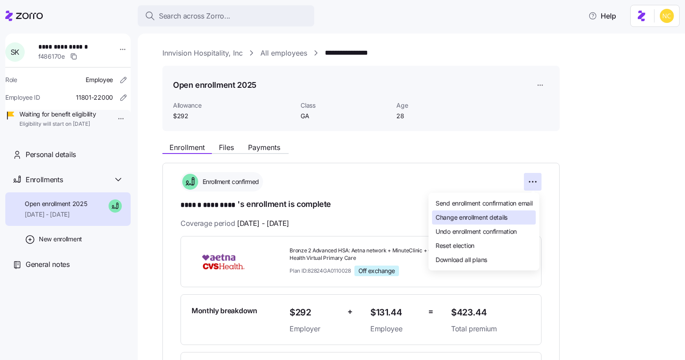
click at [490, 218] on span "Change enrollment details" at bounding box center [472, 217] width 72 height 9
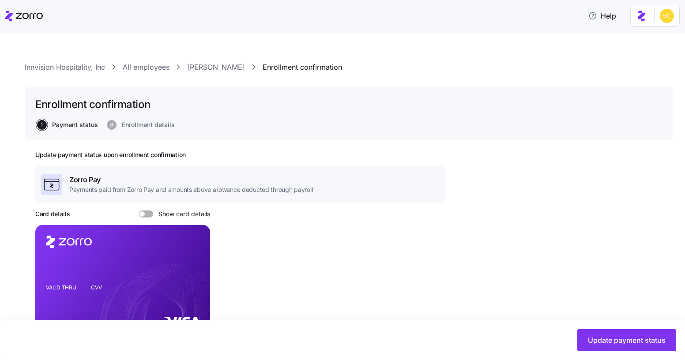
click at [636, 327] on div "Update payment status" at bounding box center [342, 341] width 685 height 40
click at [637, 333] on button "Update payment status" at bounding box center [627, 340] width 99 height 22
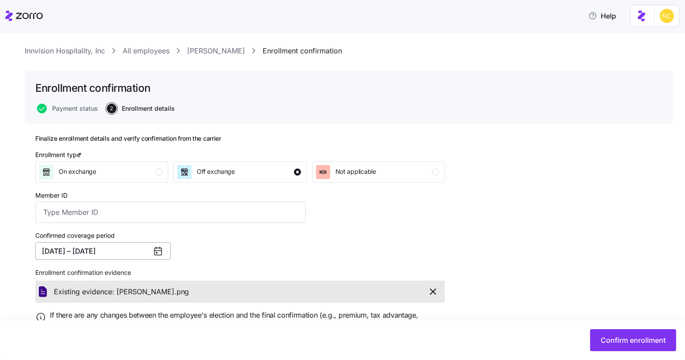
scroll to position [59, 0]
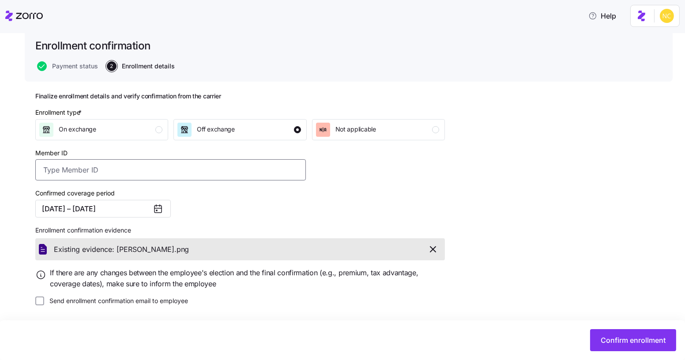
click at [70, 164] on input "Member ID" at bounding box center [170, 169] width 271 height 21
paste input "S000048734"
type input "S000048734"
click at [639, 336] on span "Confirm enrollment" at bounding box center [633, 340] width 65 height 11
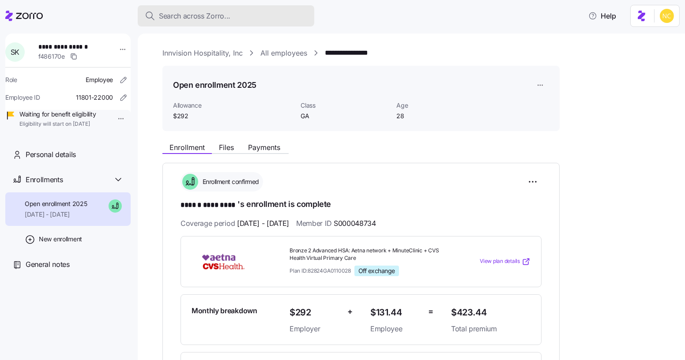
click at [241, 14] on div "Search across Zorro..." at bounding box center [226, 16] width 163 height 11
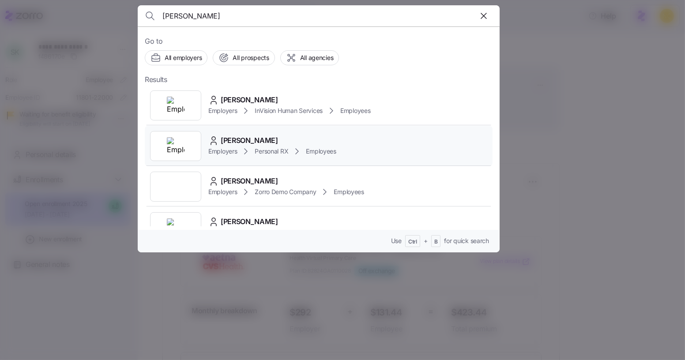
type input "[PERSON_NAME]"
click at [293, 137] on div "[PERSON_NAME]" at bounding box center [272, 140] width 128 height 11
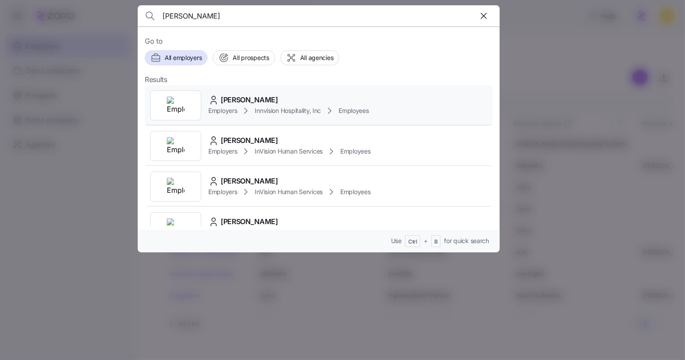
type input "[PERSON_NAME]"
click at [284, 95] on div "[PERSON_NAME]" at bounding box center [288, 100] width 161 height 11
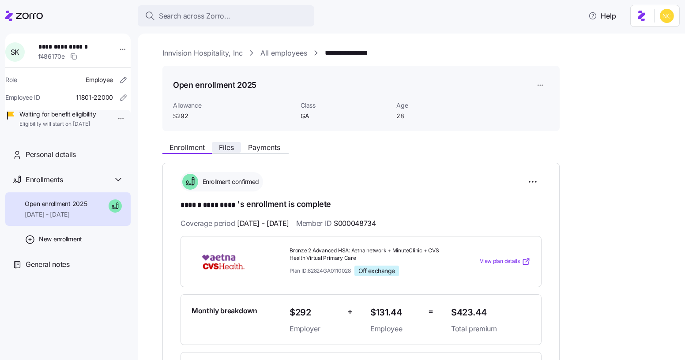
click at [231, 146] on span "Files" at bounding box center [226, 147] width 15 height 7
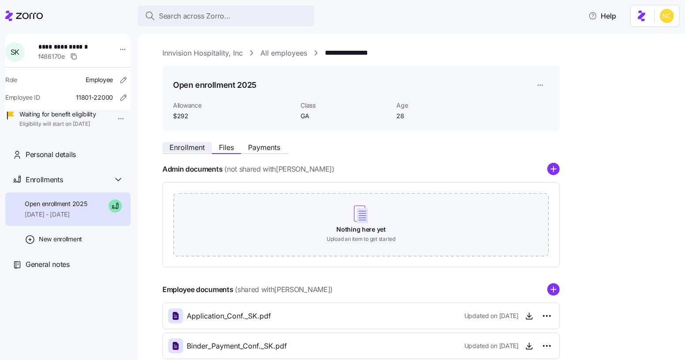
click at [189, 144] on span "Enrollment" at bounding box center [187, 147] width 35 height 7
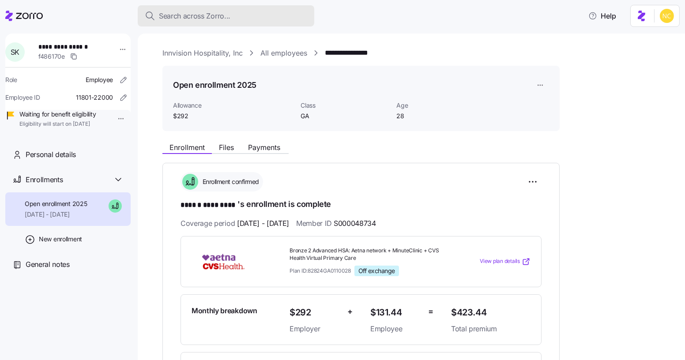
click at [208, 14] on span "Search across Zorro..." at bounding box center [195, 16] width 72 height 11
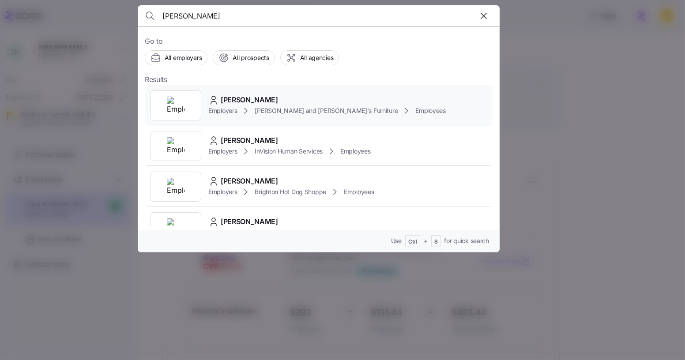
type input "christina bucci"
click at [302, 92] on div "CHRISTINA BUCCI Employers Bernie and Phyl's Furniture Employees" at bounding box center [319, 105] width 348 height 41
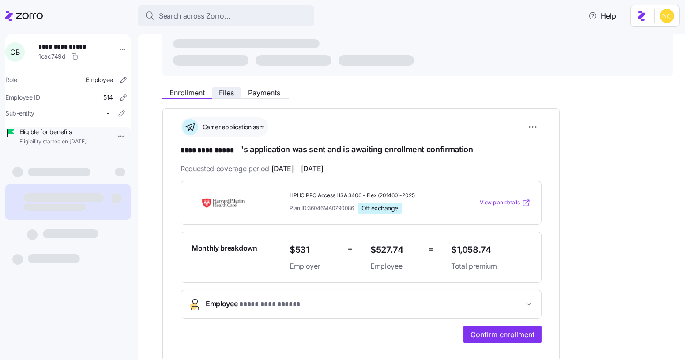
scroll to position [55, 0]
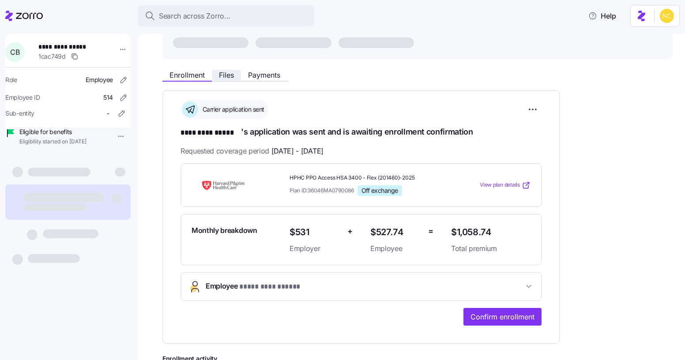
click at [235, 80] on button "Files" at bounding box center [226, 75] width 29 height 11
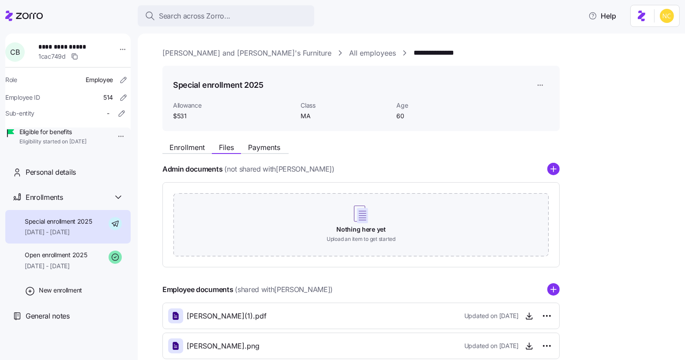
scroll to position [81, 0]
